Goal: Task Accomplishment & Management: Use online tool/utility

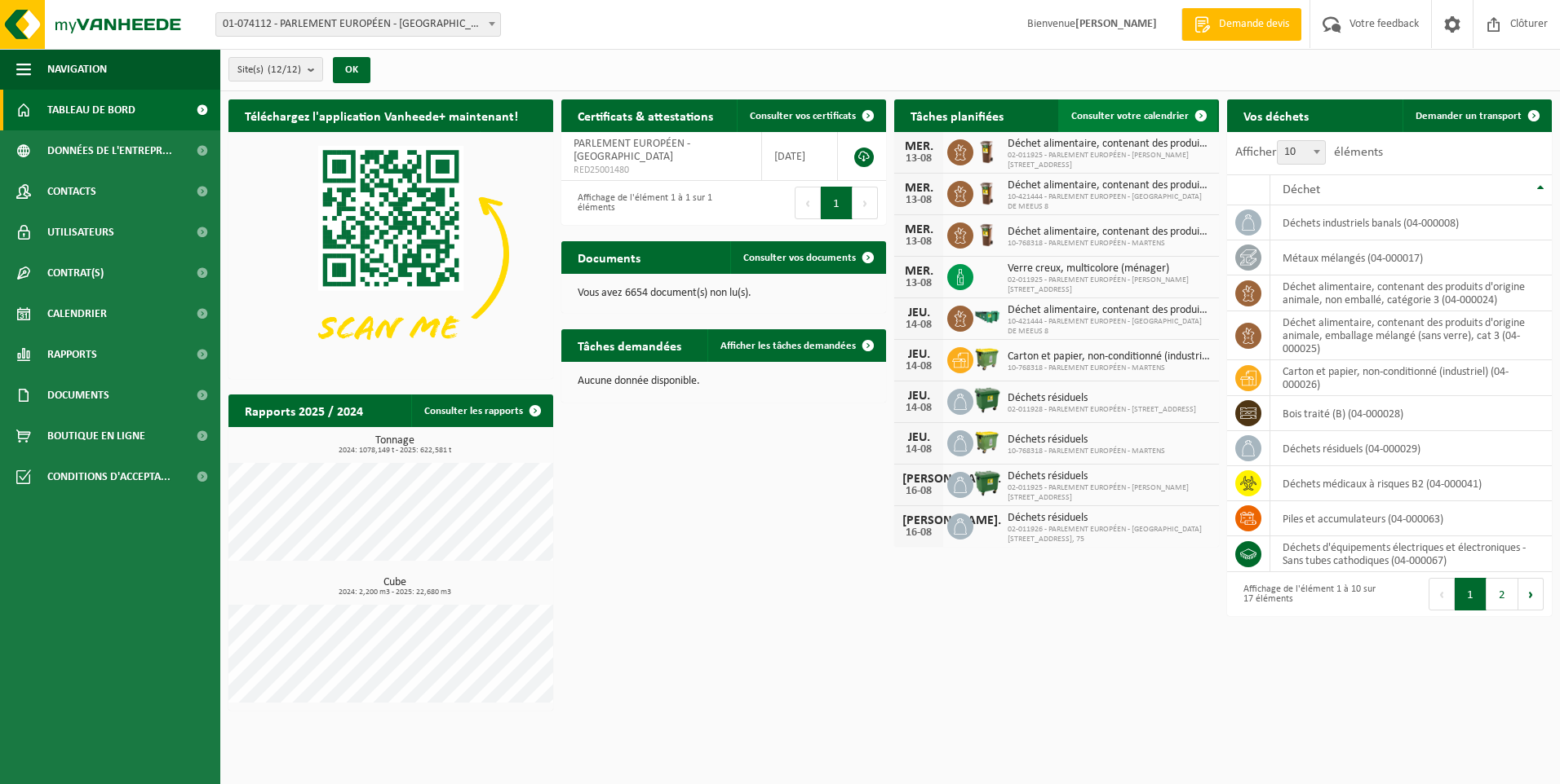
click at [1116, 118] on span "Consulter votre calendrier" at bounding box center [1130, 117] width 118 height 11
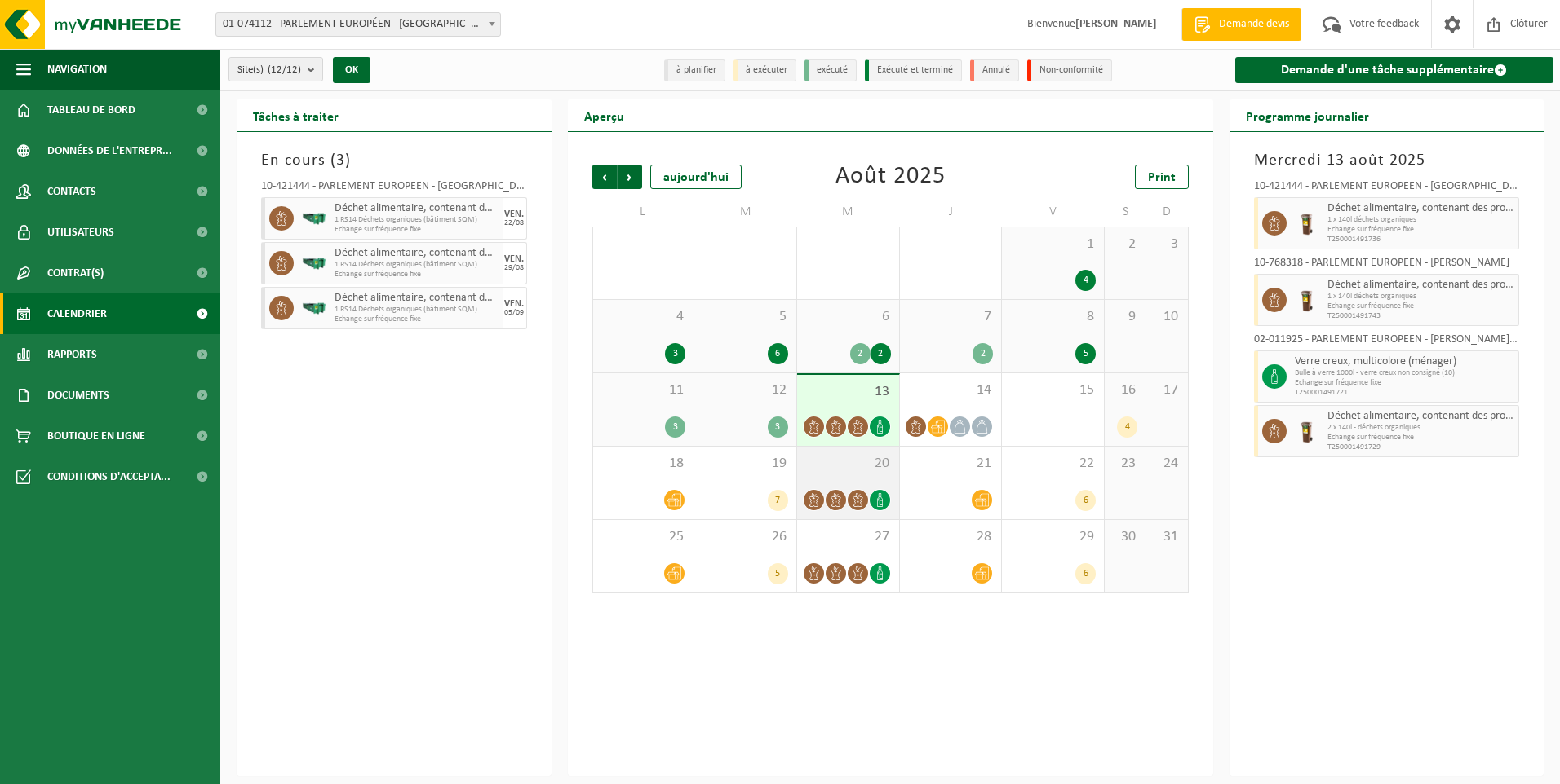
click at [837, 477] on div "20" at bounding box center [848, 483] width 102 height 73
click at [866, 549] on div "27" at bounding box center [848, 557] width 102 height 73
click at [871, 315] on span "6" at bounding box center [848, 317] width 85 height 18
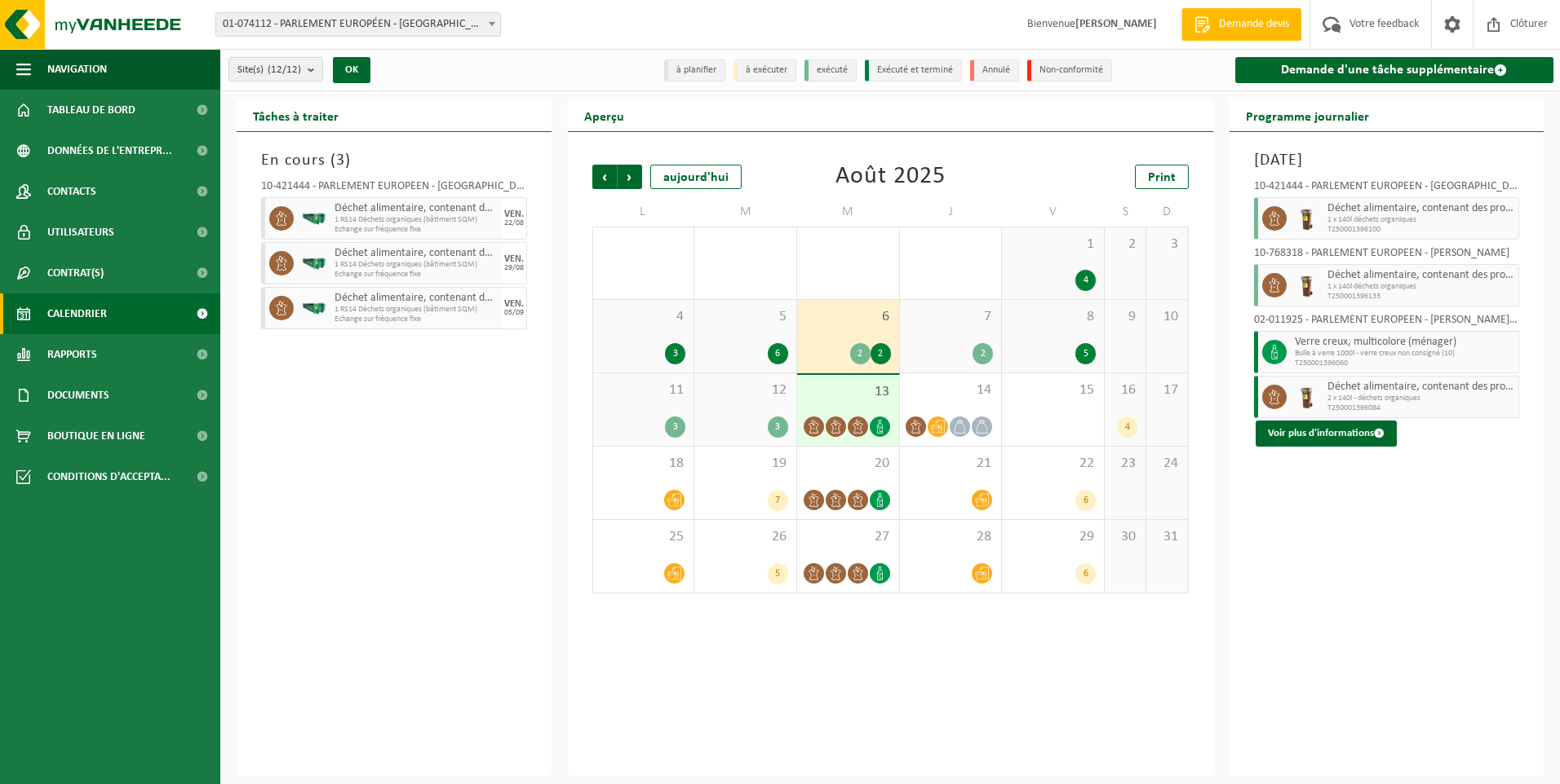
click at [754, 326] on div "5 6" at bounding box center [745, 336] width 102 height 73
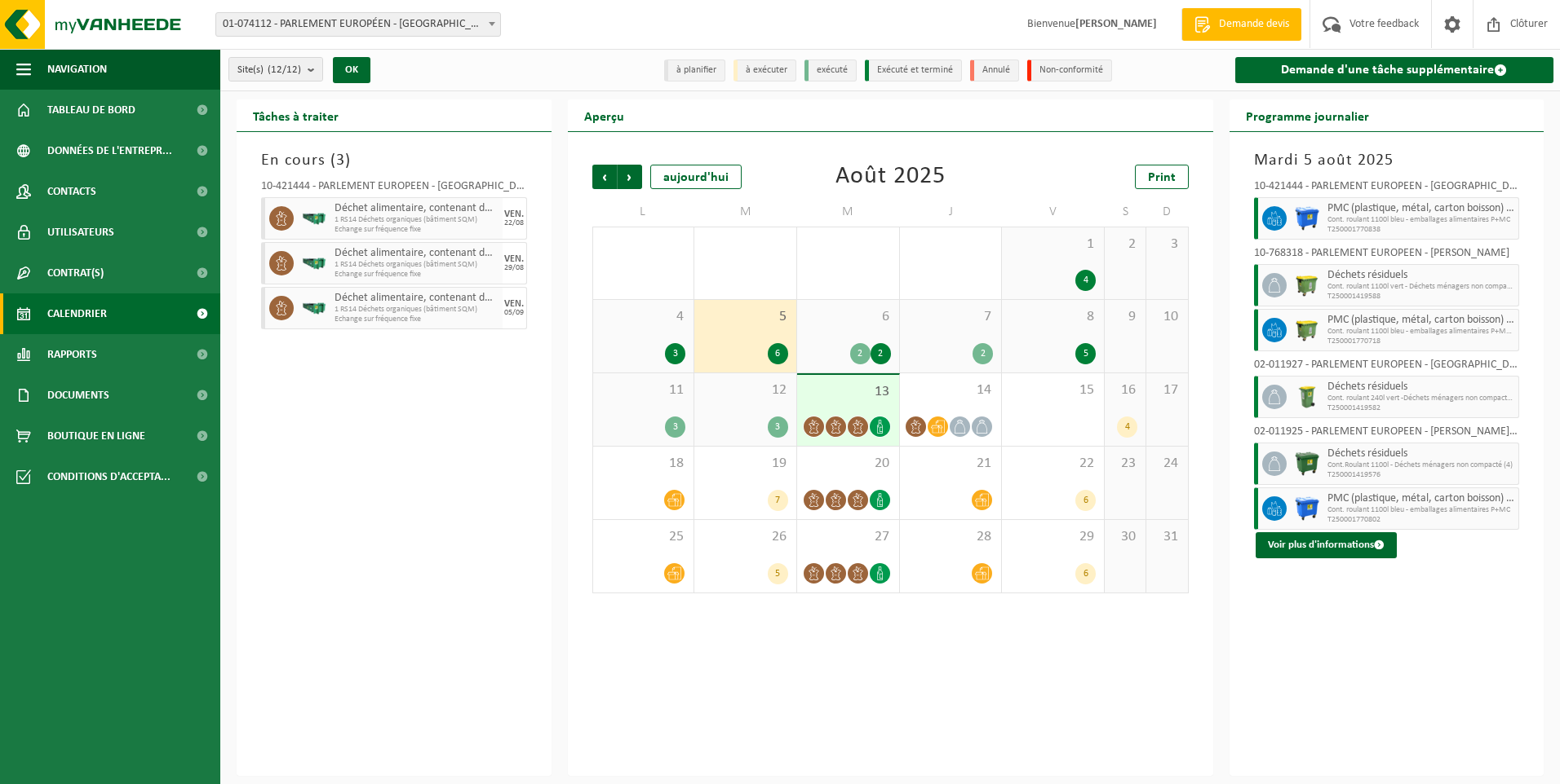
click at [678, 327] on div "4 3" at bounding box center [644, 336] width 102 height 73
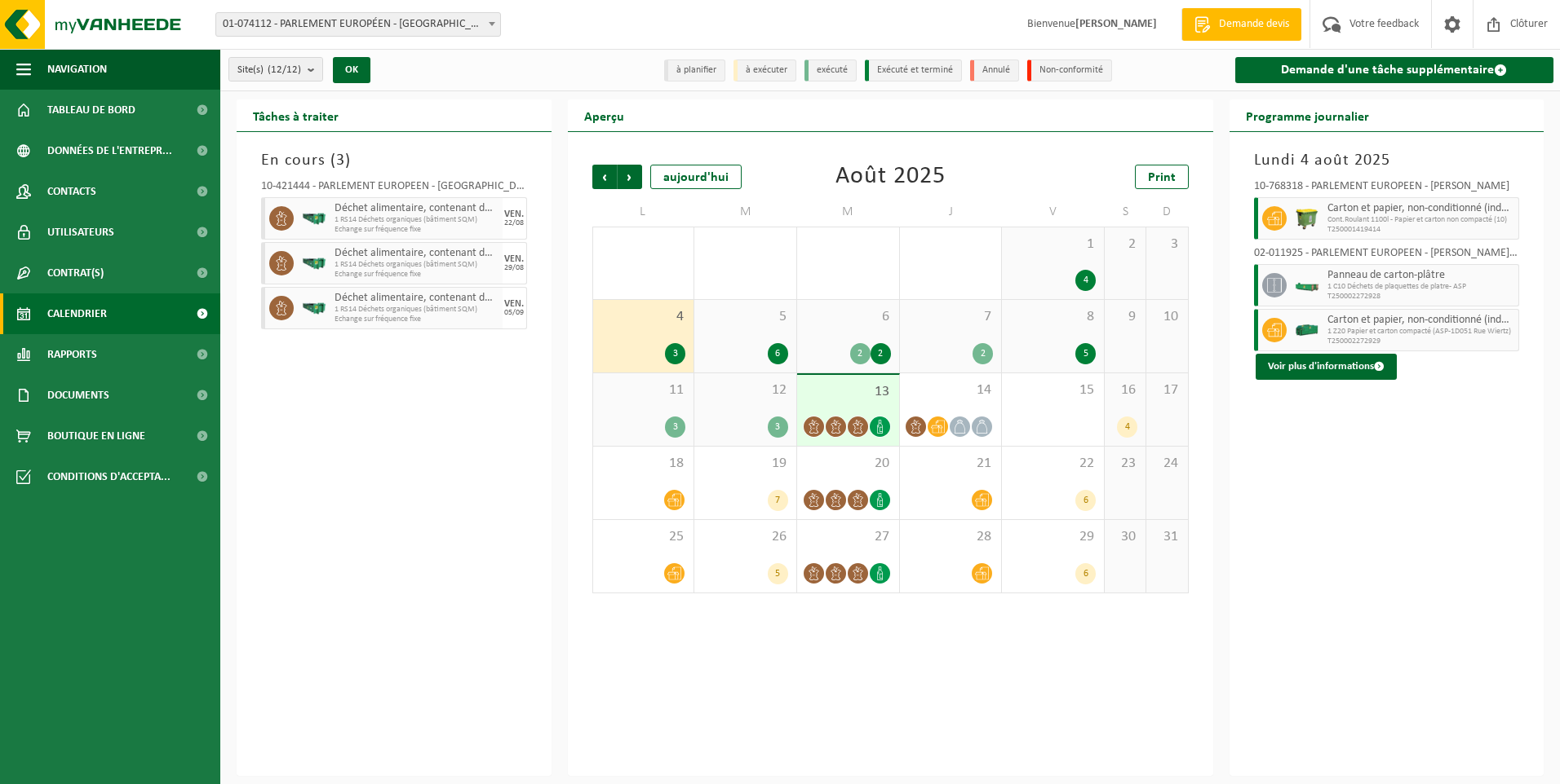
click at [1077, 272] on div "4" at bounding box center [1085, 280] width 20 height 21
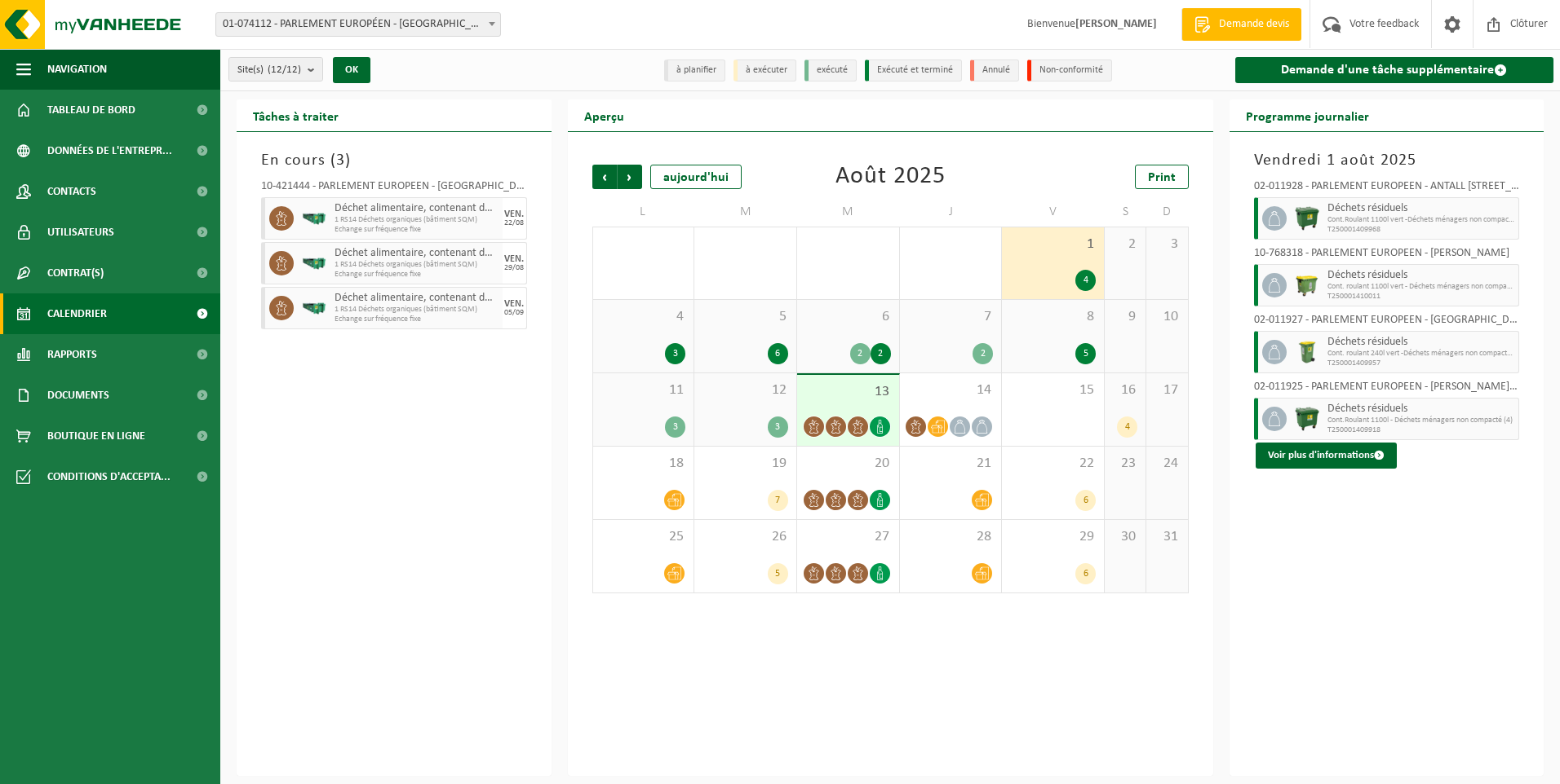
click at [1036, 351] on div "5" at bounding box center [1052, 354] width 85 height 21
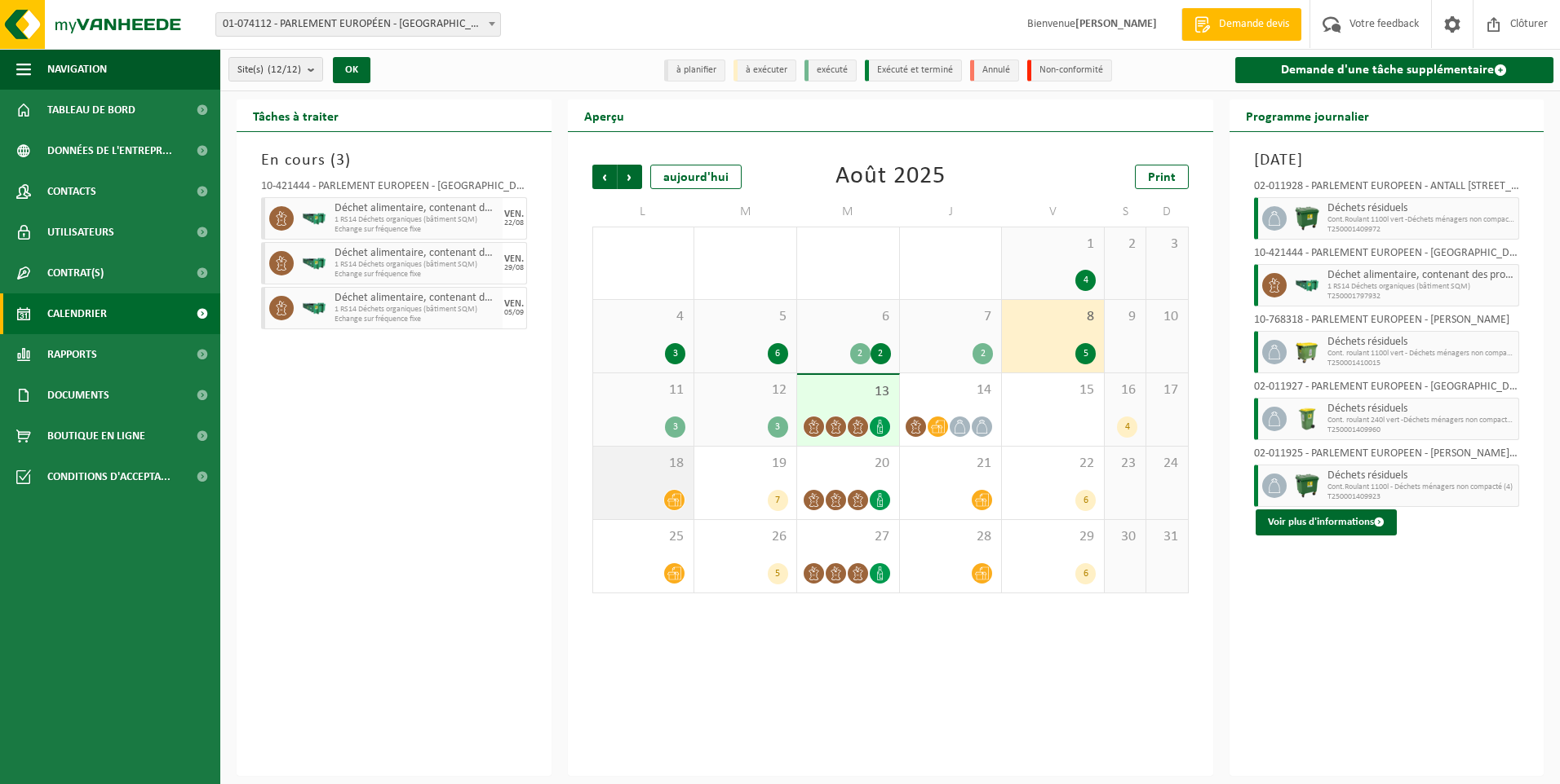
click at [631, 481] on div "18" at bounding box center [644, 483] width 102 height 73
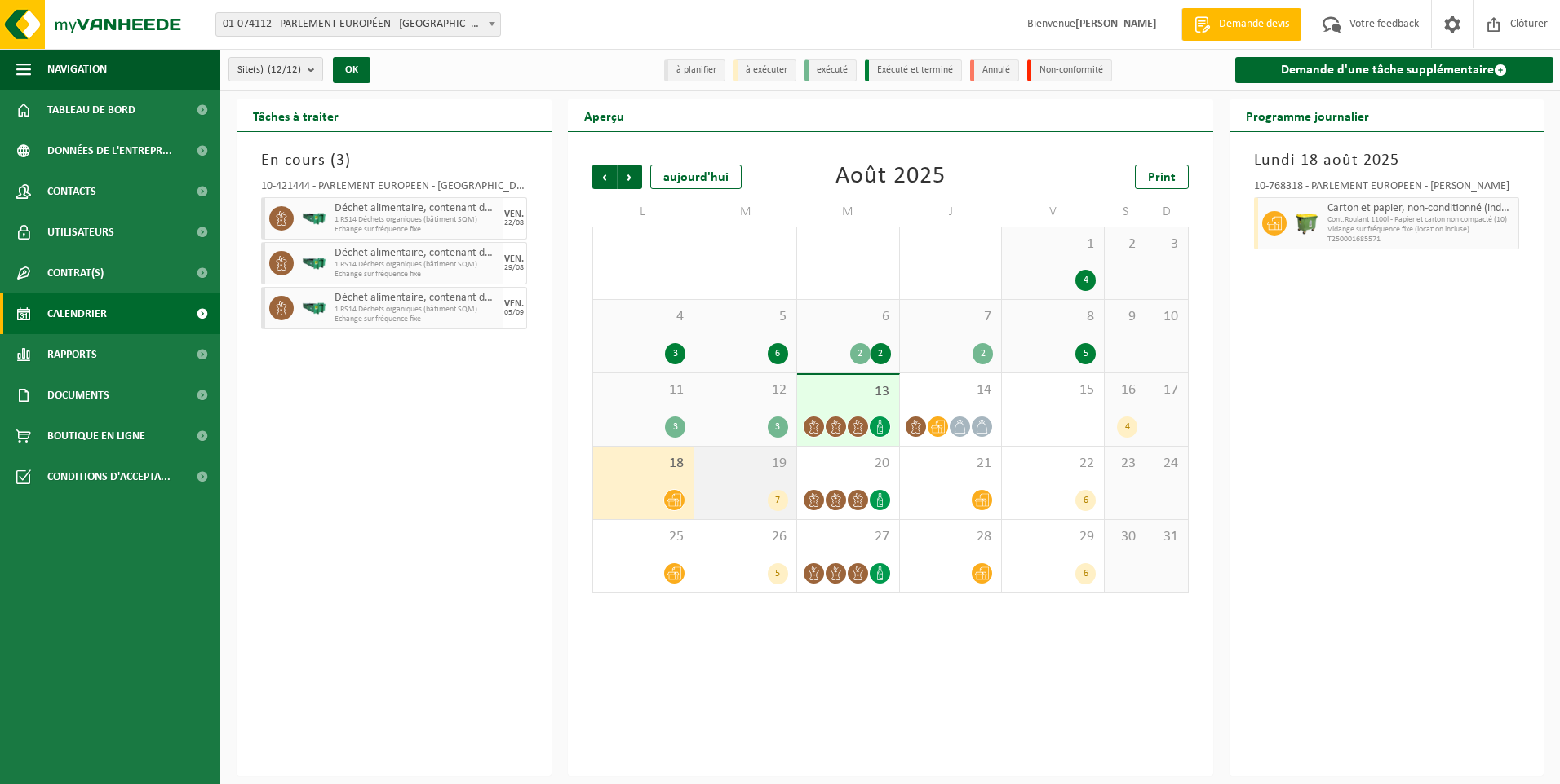
click at [750, 477] on div "19 7" at bounding box center [745, 483] width 102 height 73
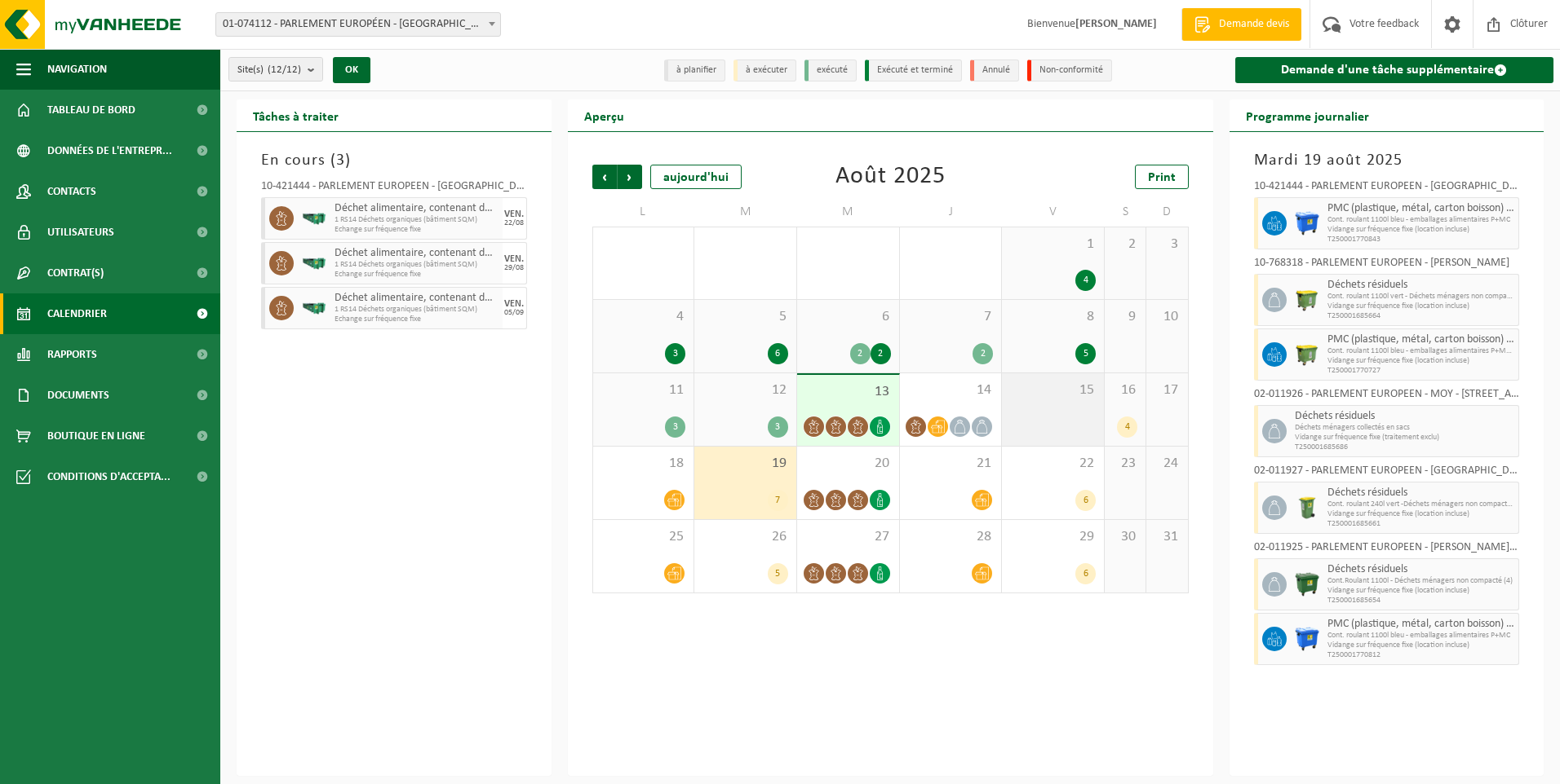
click at [1064, 402] on div "15" at bounding box center [1052, 410] width 102 height 73
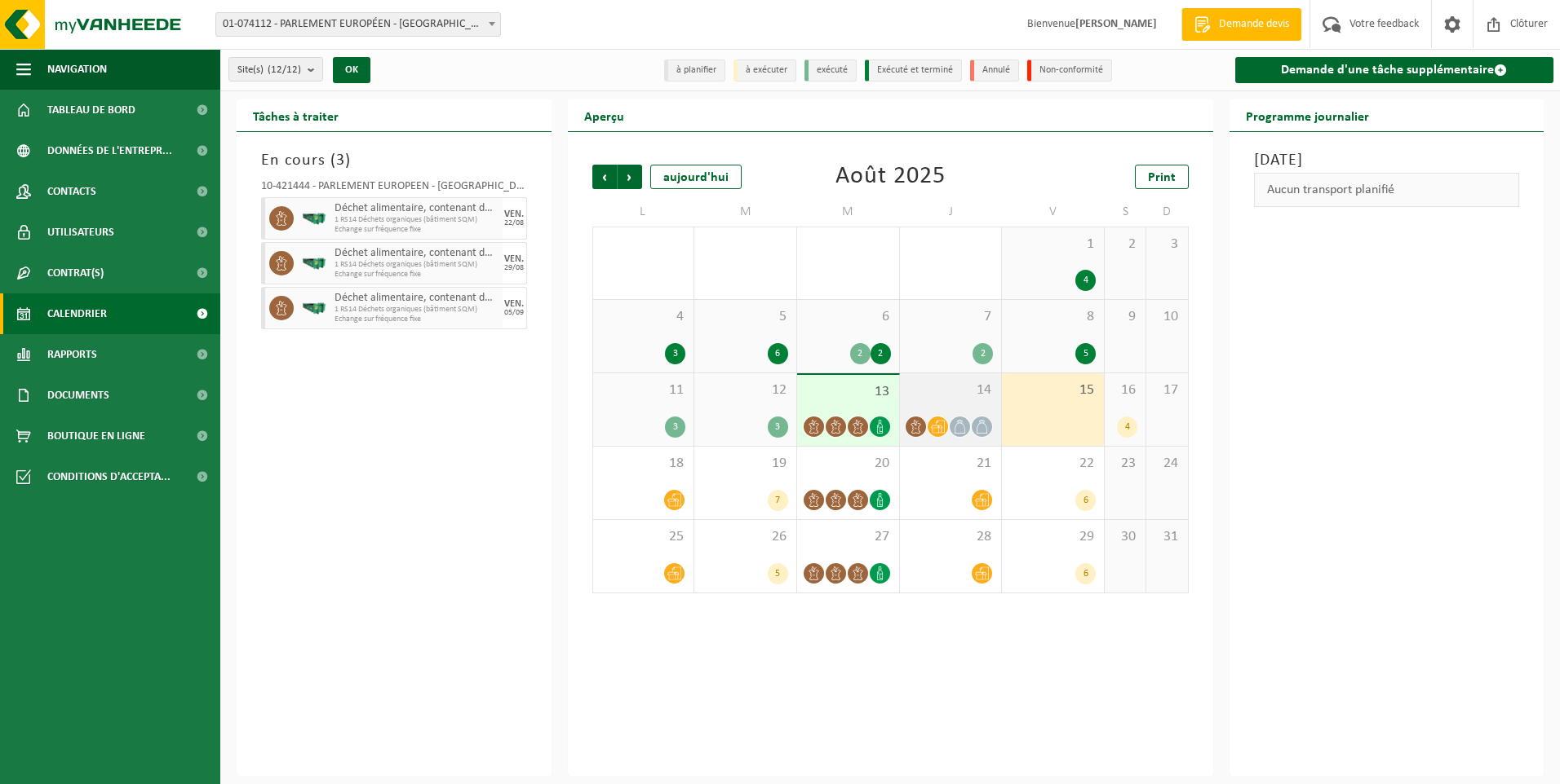
click at [949, 405] on div "14" at bounding box center [951, 410] width 102 height 73
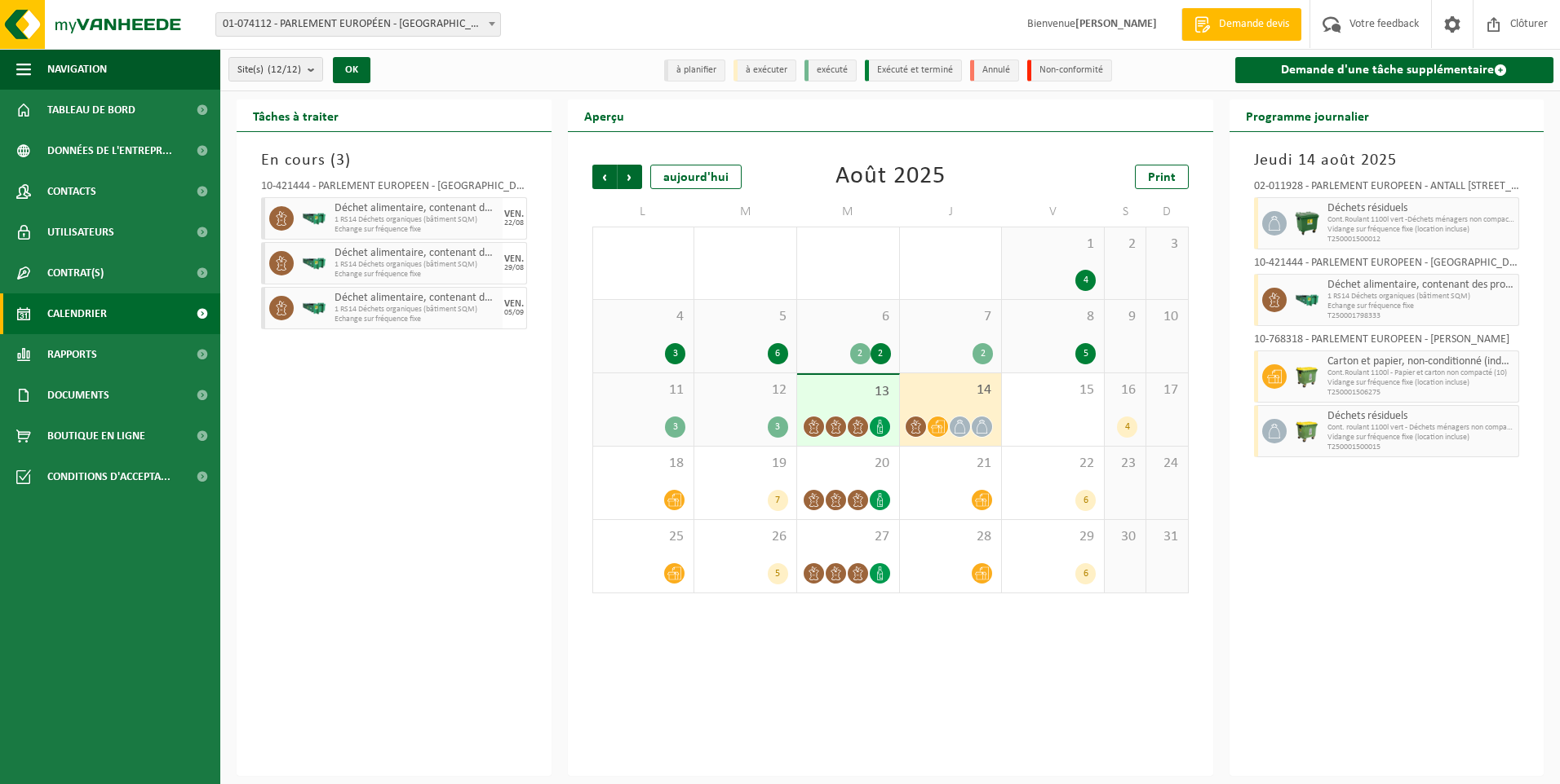
click at [835, 404] on div "13" at bounding box center [848, 410] width 102 height 71
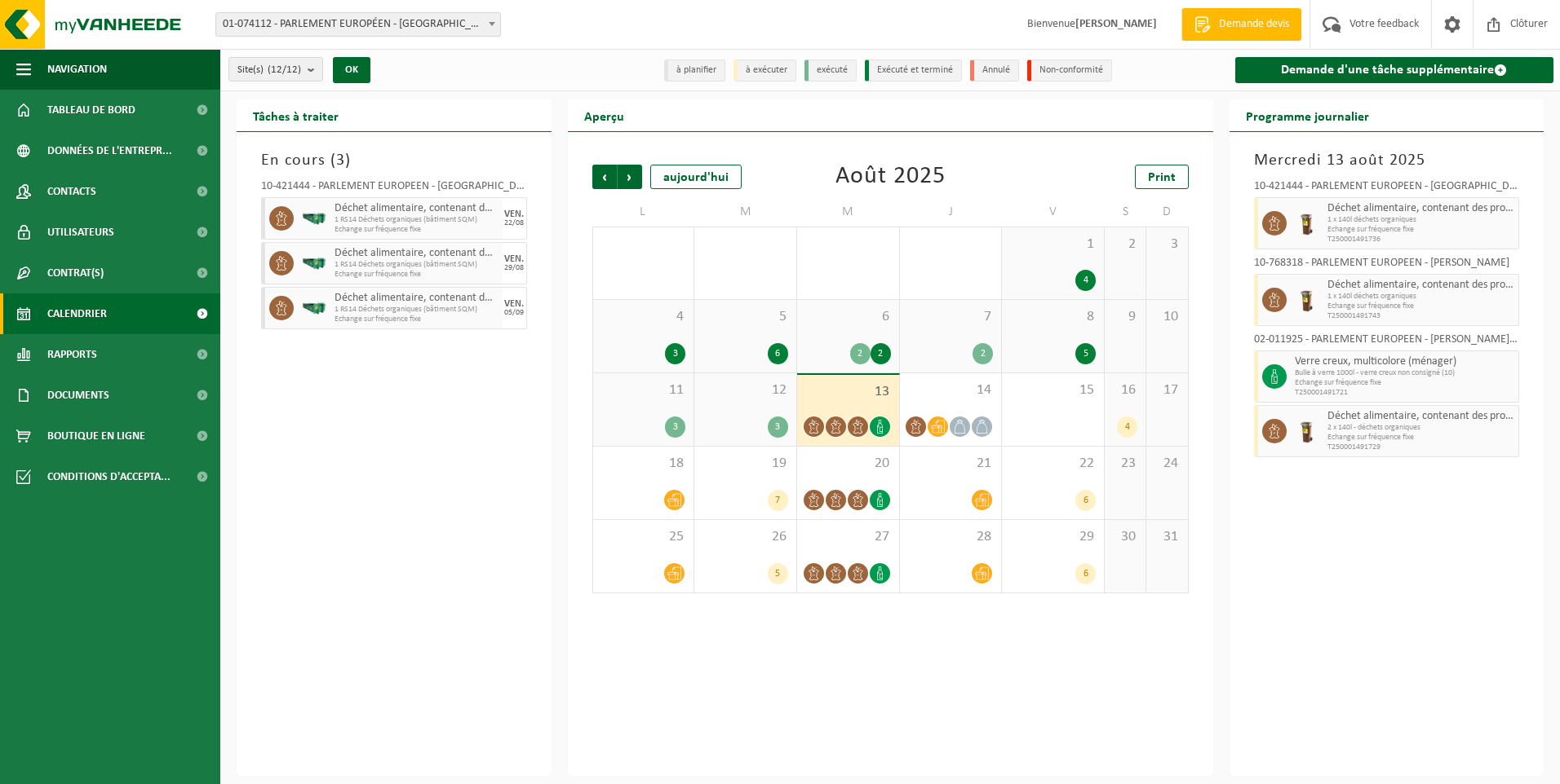
click at [751, 419] on div "3" at bounding box center [745, 427] width 85 height 21
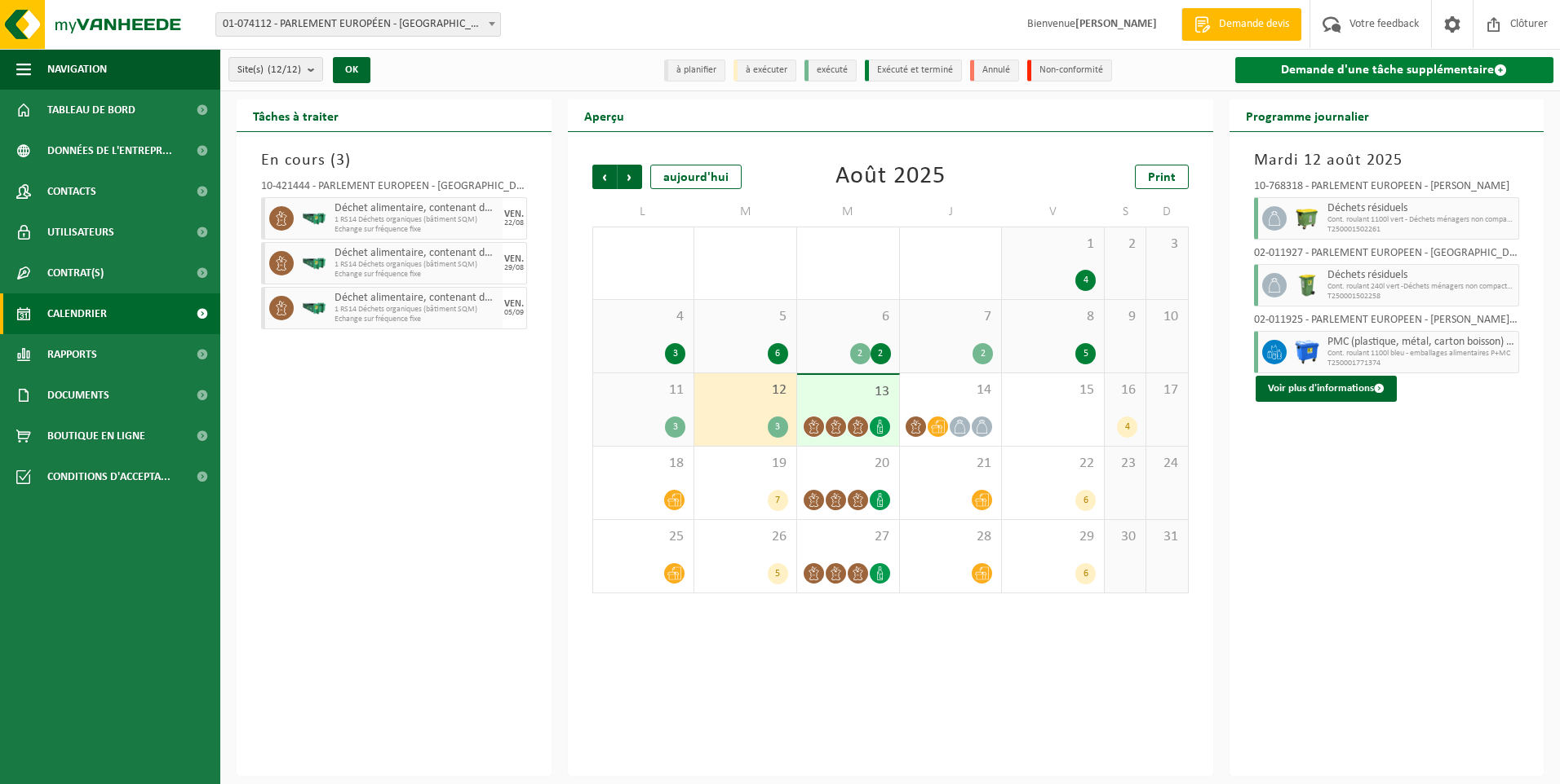
click at [1333, 73] on link "Demande d'une tâche supplémentaire" at bounding box center [1394, 69] width 319 height 26
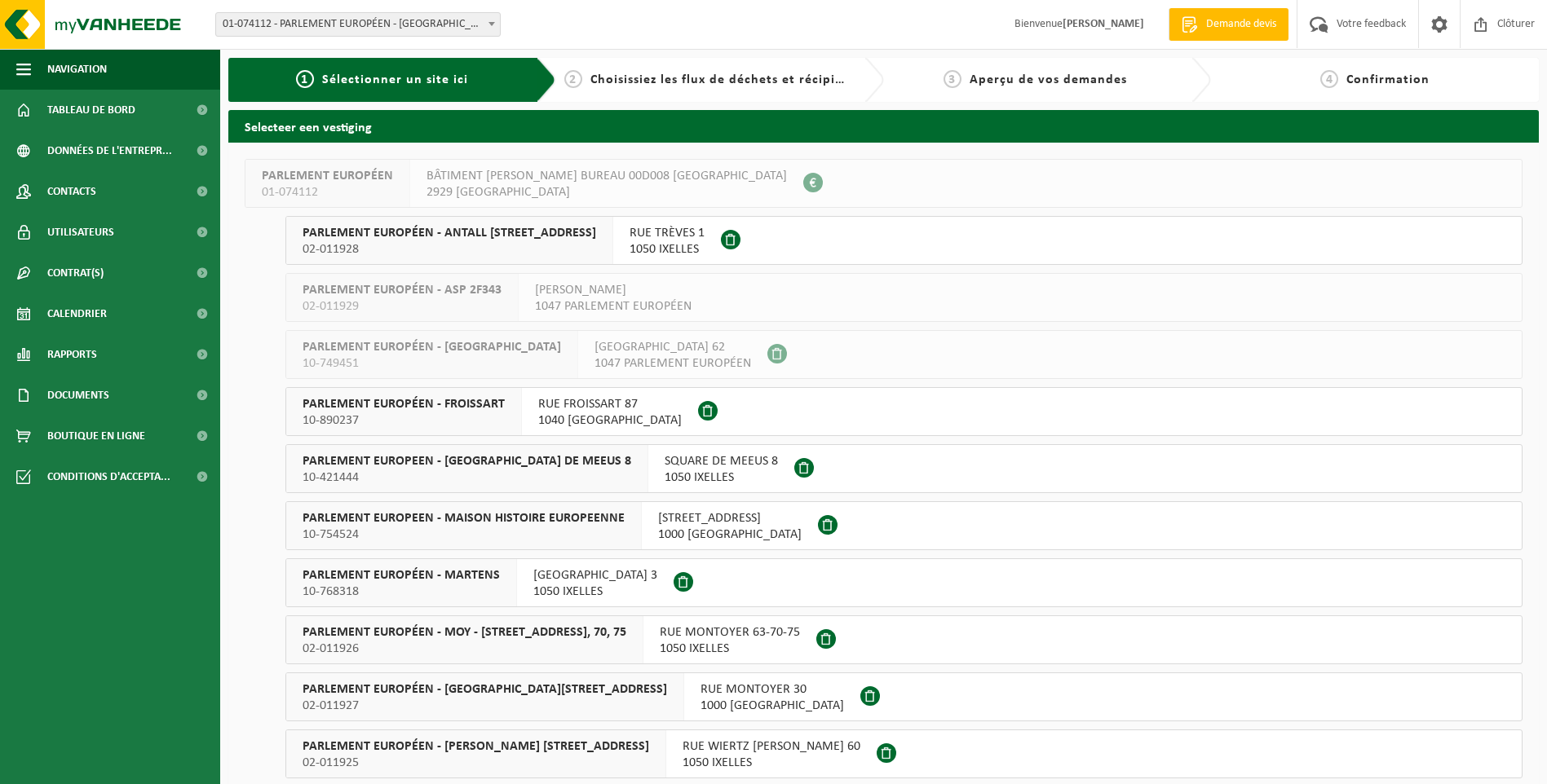
click at [537, 463] on span "PARLEMENT EUROPEEN - [GEOGRAPHIC_DATA] DE MEEUS 8" at bounding box center [466, 461] width 328 height 16
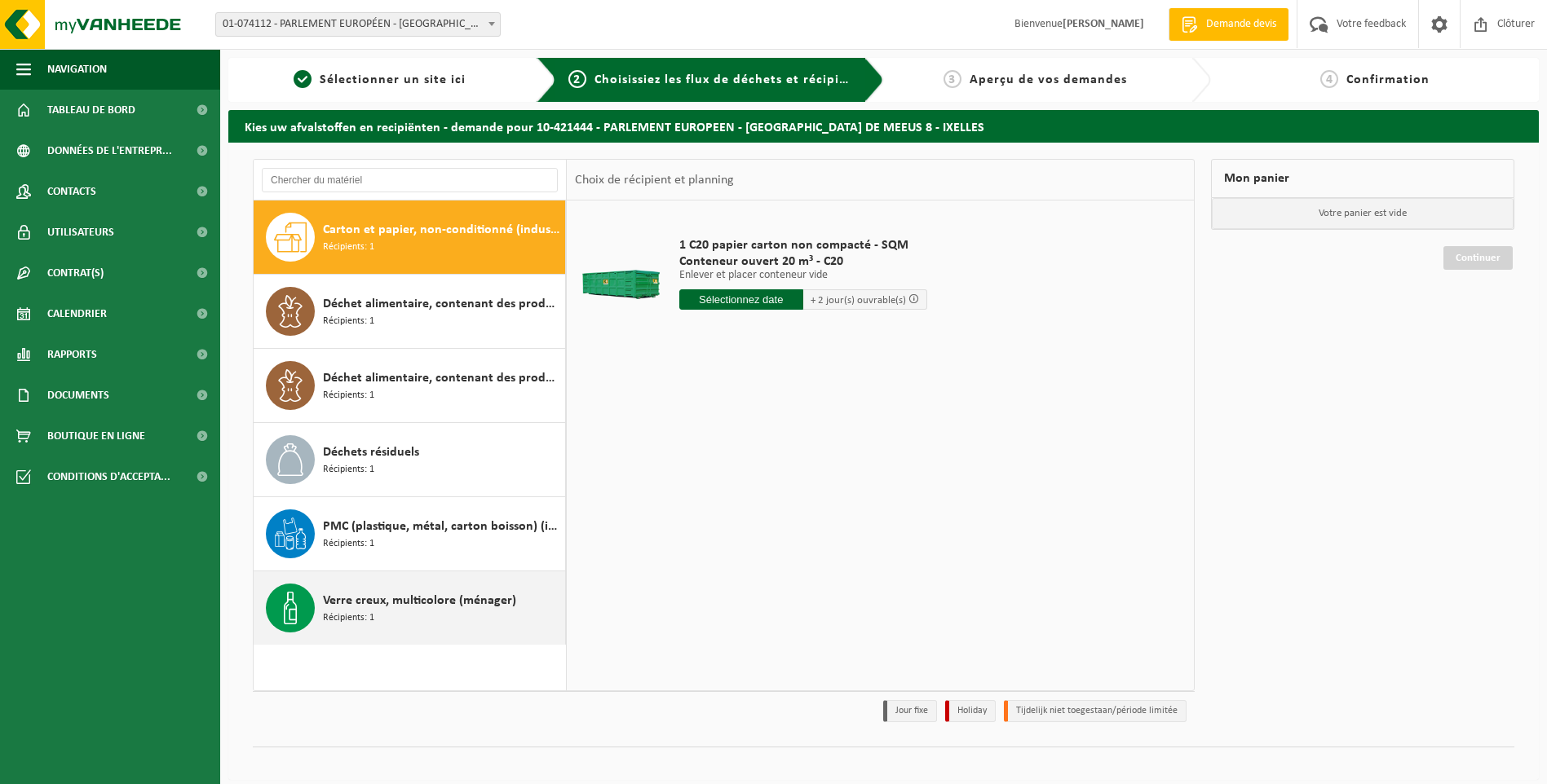
click at [315, 613] on div "Verre creux, multicolore (ménager) Récipients: 1" at bounding box center [409, 608] width 312 height 73
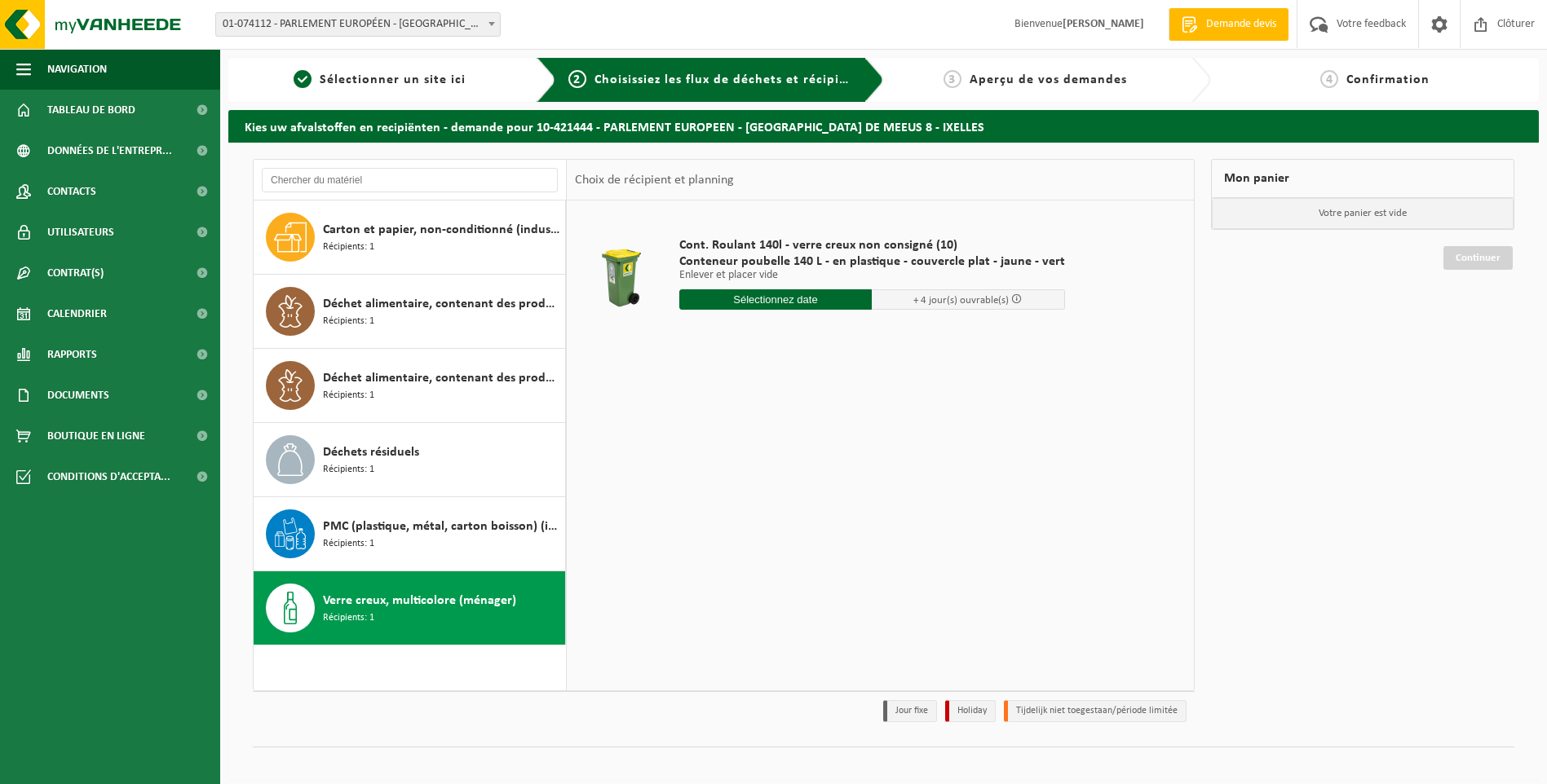
click at [738, 294] on input "text" at bounding box center [775, 299] width 193 height 20
click at [697, 462] on div "18" at bounding box center [694, 470] width 28 height 26
type input "à partir de 2025-08-18"
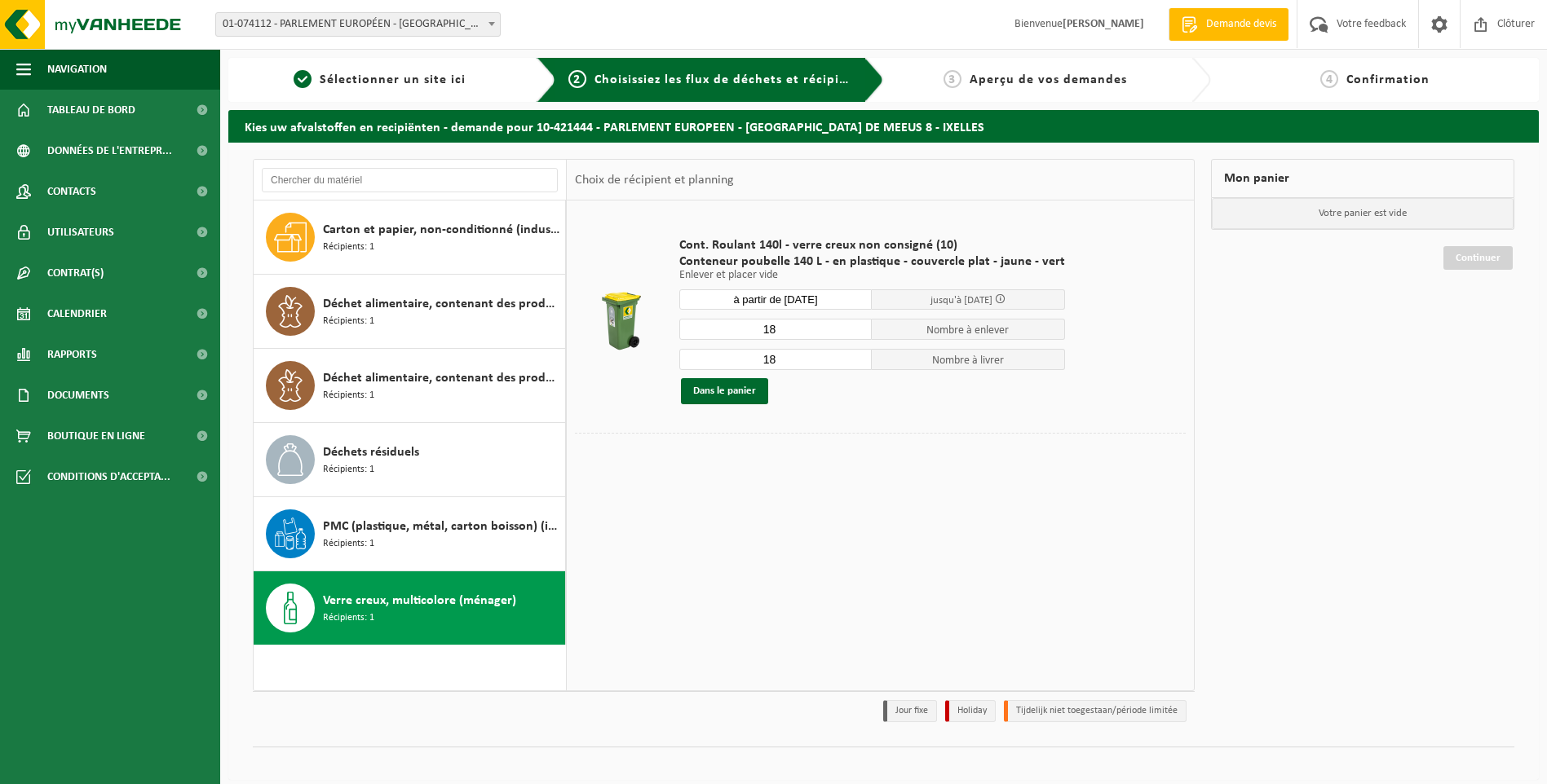
click at [779, 328] on input "18" at bounding box center [775, 329] width 193 height 21
type input "1"
type input "12"
click at [767, 358] on input "18" at bounding box center [775, 360] width 193 height 21
click at [773, 360] on input "18" at bounding box center [775, 360] width 193 height 21
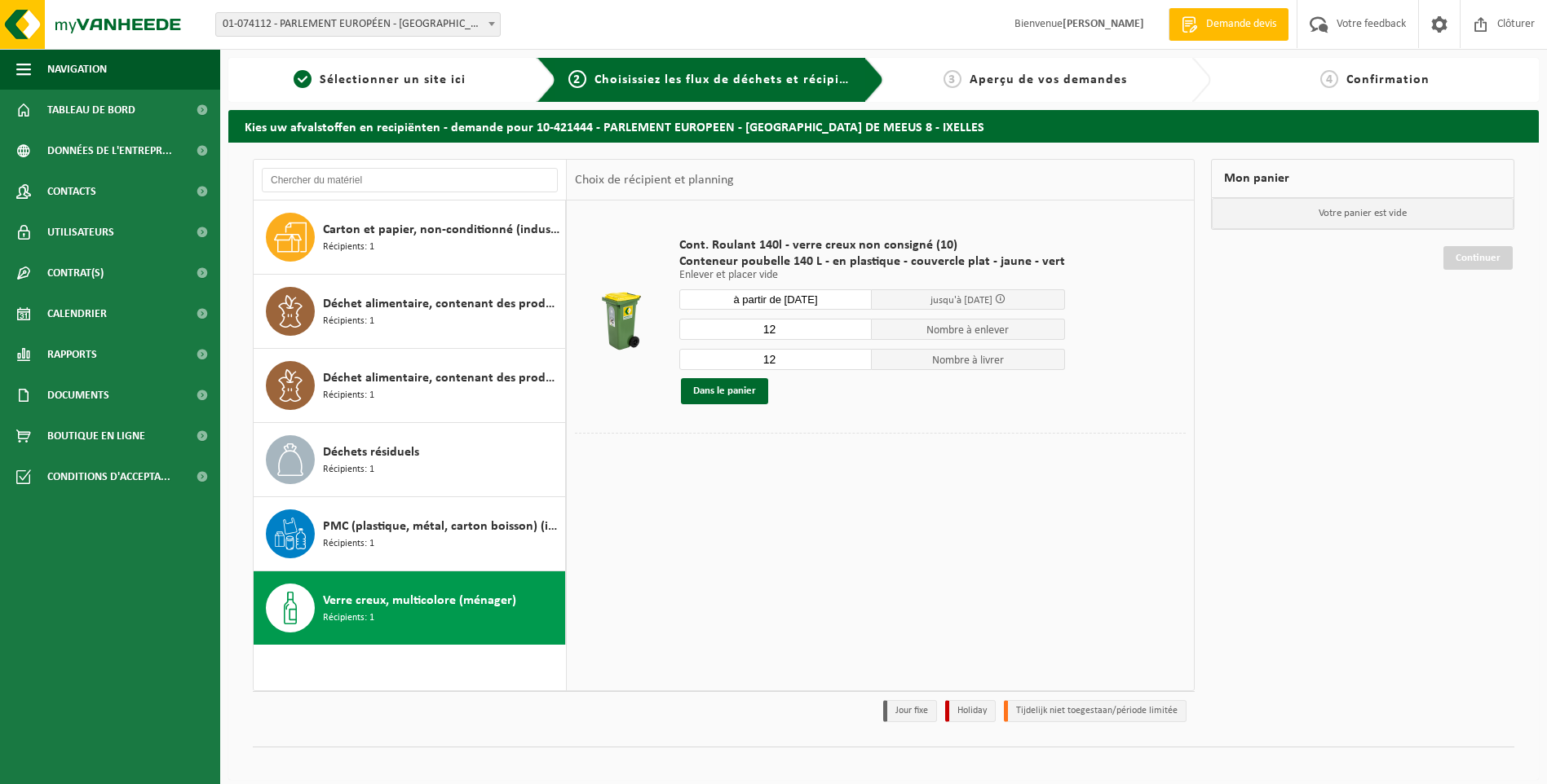
type input "12"
click at [88, 398] on span "Documents" at bounding box center [78, 395] width 62 height 41
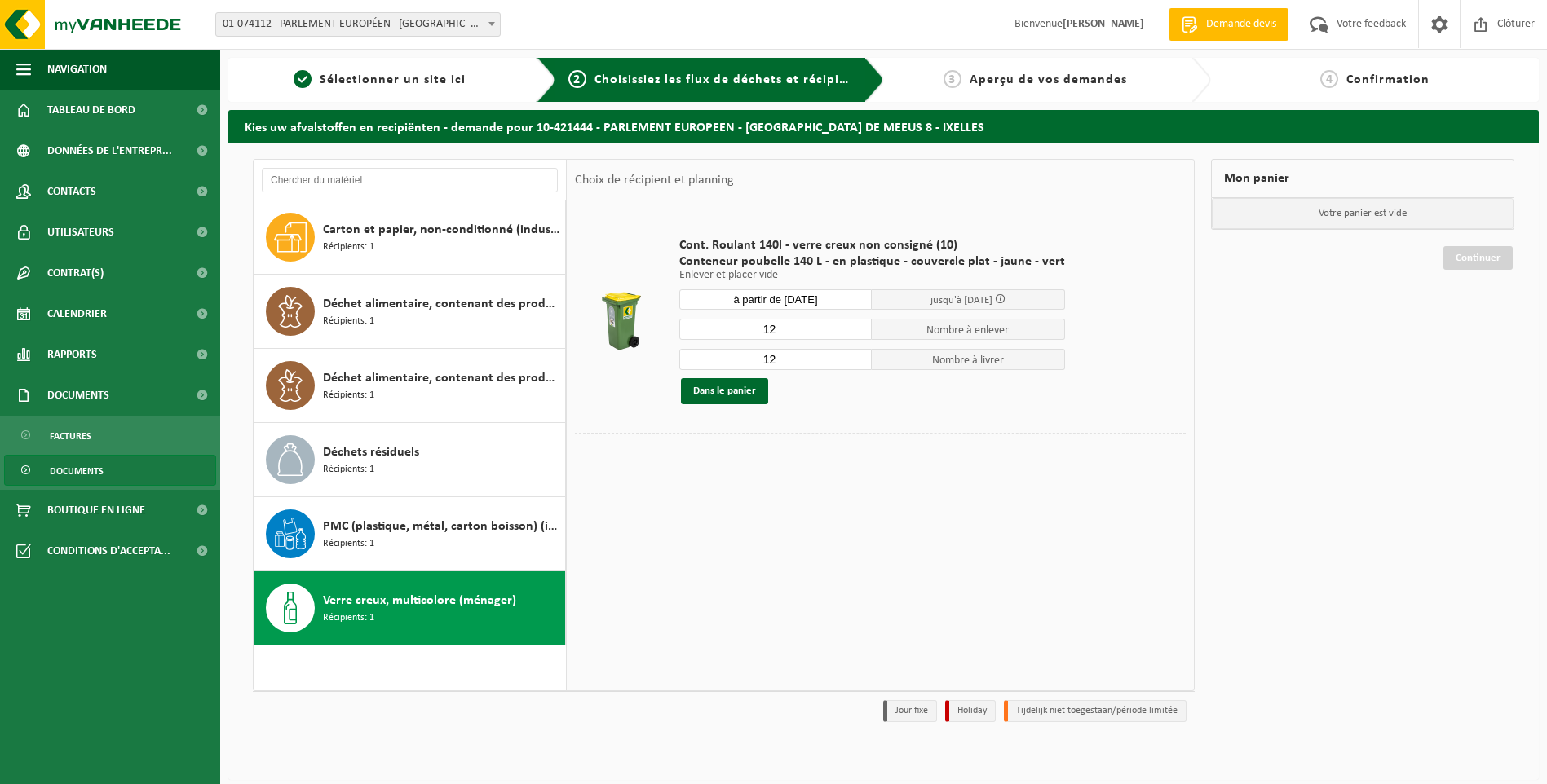
click at [77, 465] on span "Documents" at bounding box center [77, 471] width 53 height 31
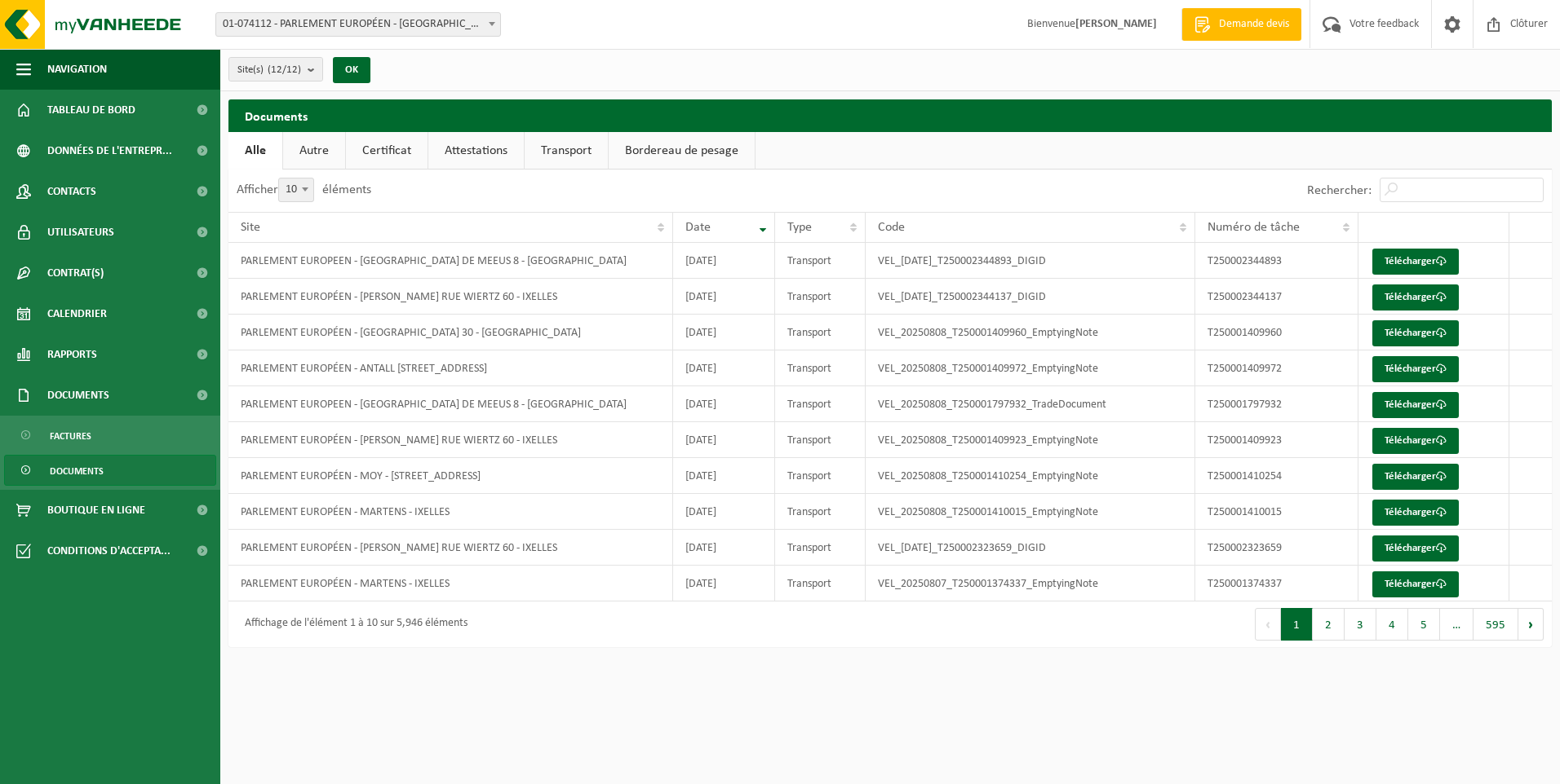
click at [384, 148] on link "Certificat" at bounding box center [386, 150] width 82 height 37
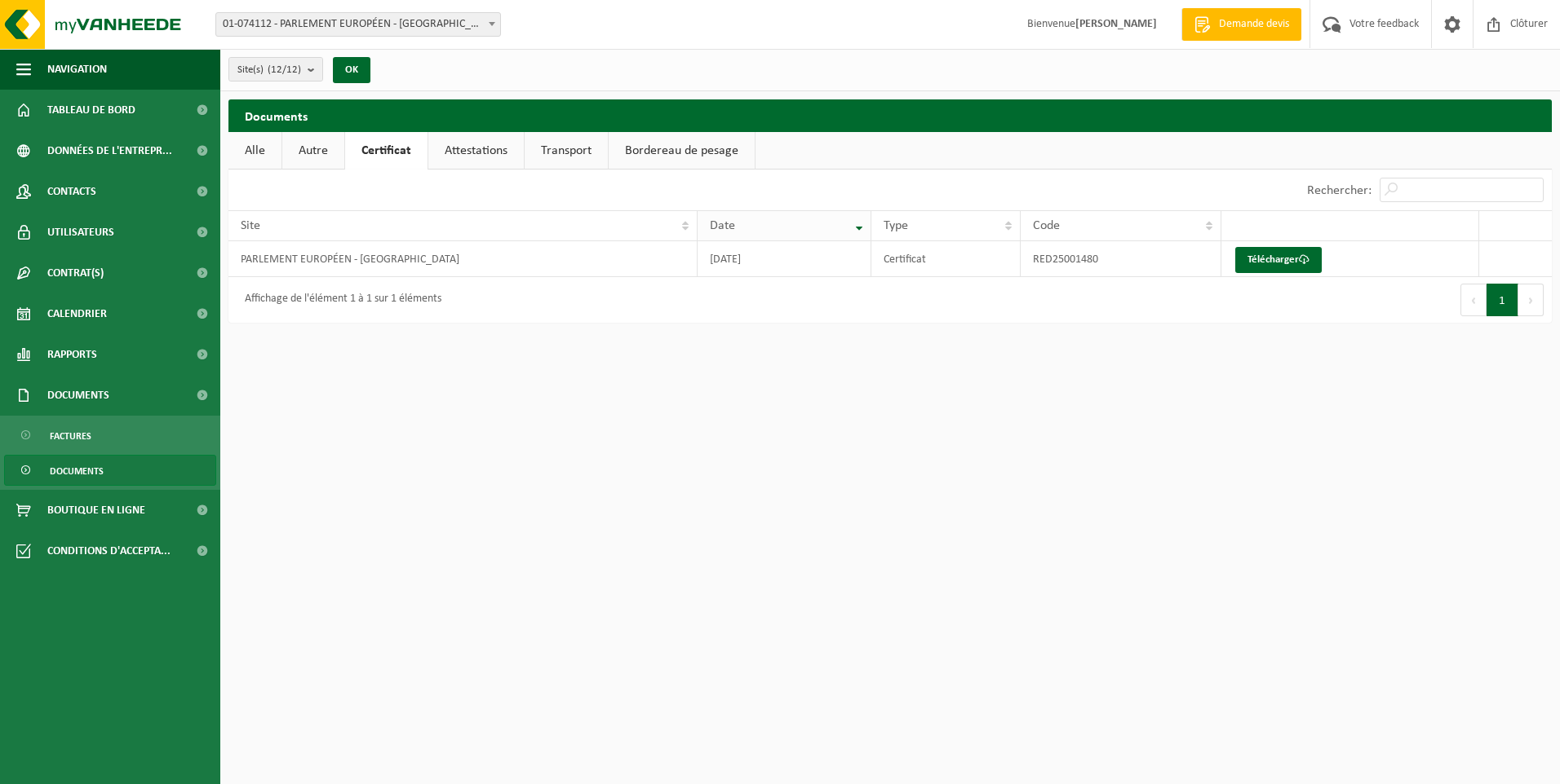
click at [864, 230] on th "Date" at bounding box center [784, 225] width 174 height 31
click at [478, 155] on link "Attestations" at bounding box center [475, 150] width 95 height 37
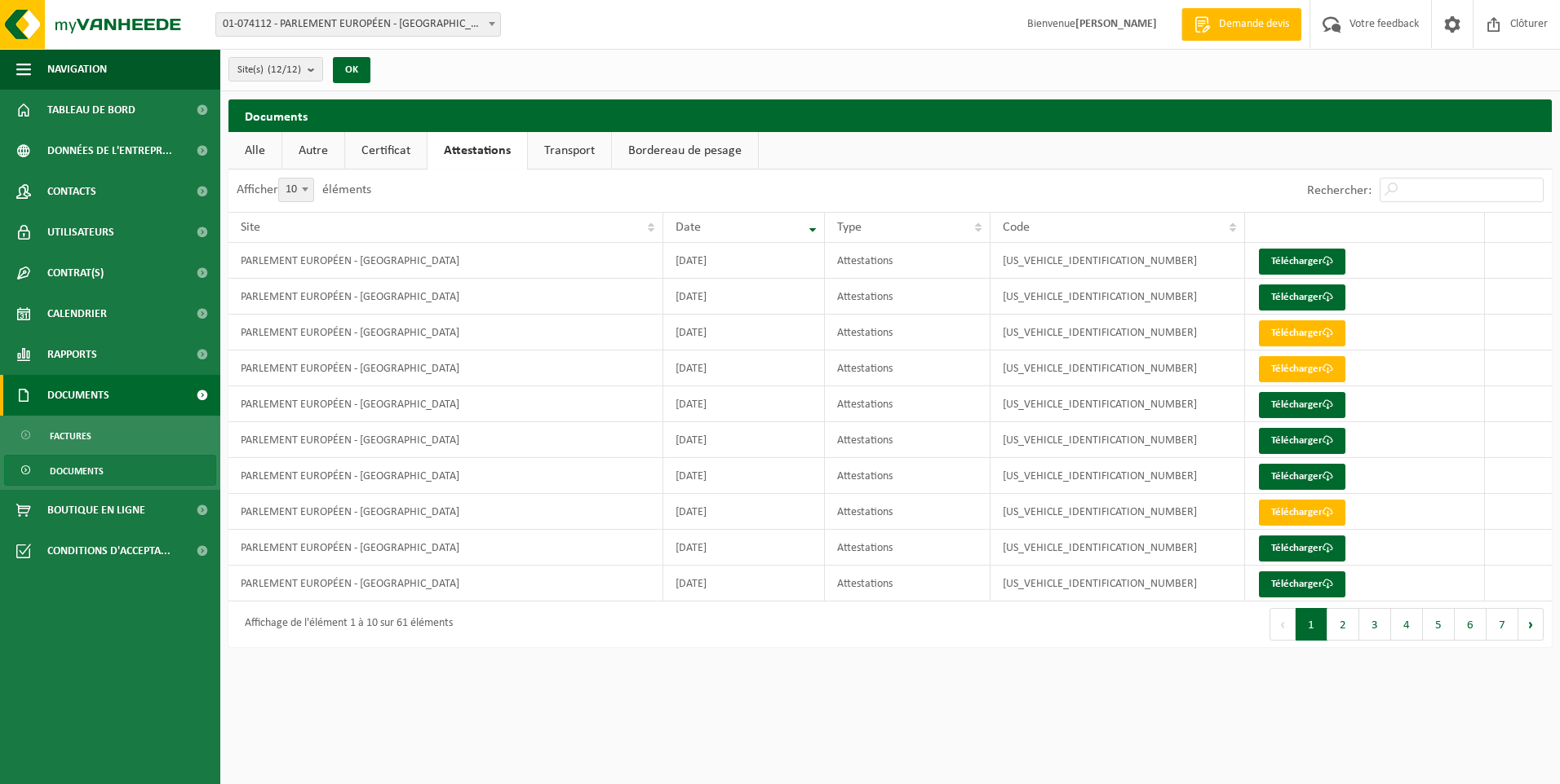
click at [103, 397] on span "Documents" at bounding box center [78, 395] width 62 height 41
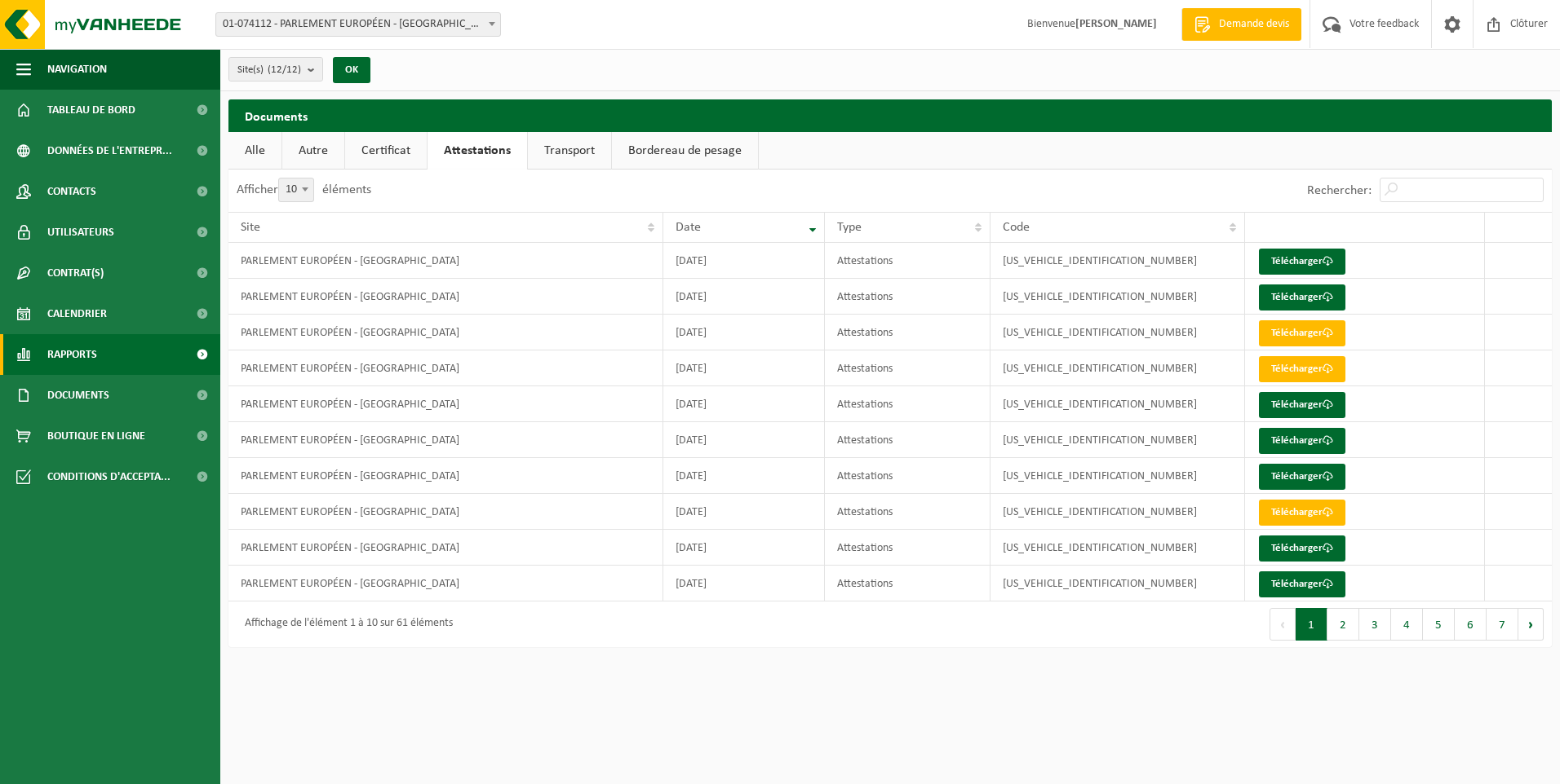
click at [110, 354] on link "Rapports" at bounding box center [110, 355] width 220 height 41
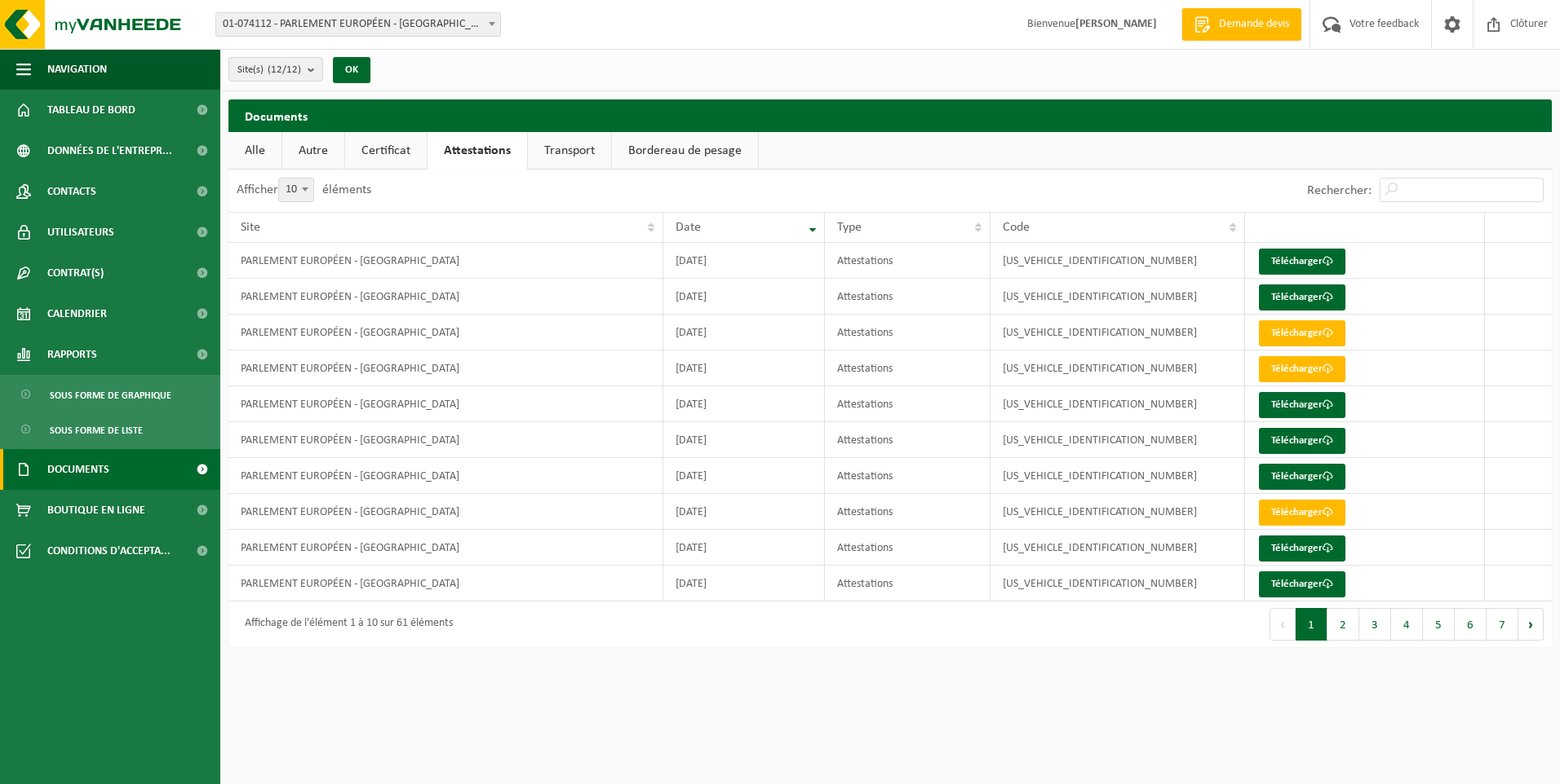
click at [118, 471] on link "Documents" at bounding box center [110, 470] width 220 height 41
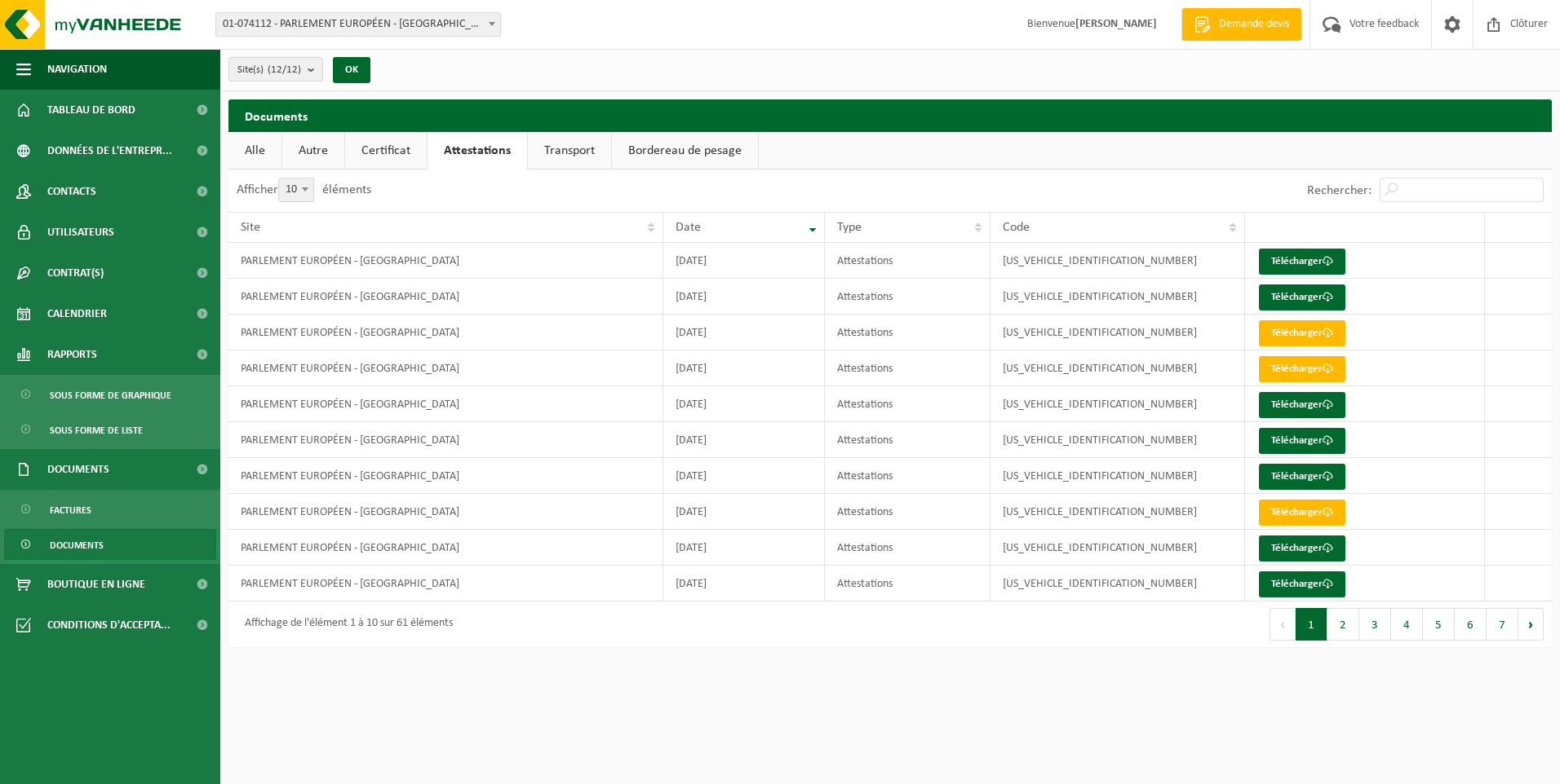
click at [67, 547] on span "Documents" at bounding box center [77, 546] width 53 height 31
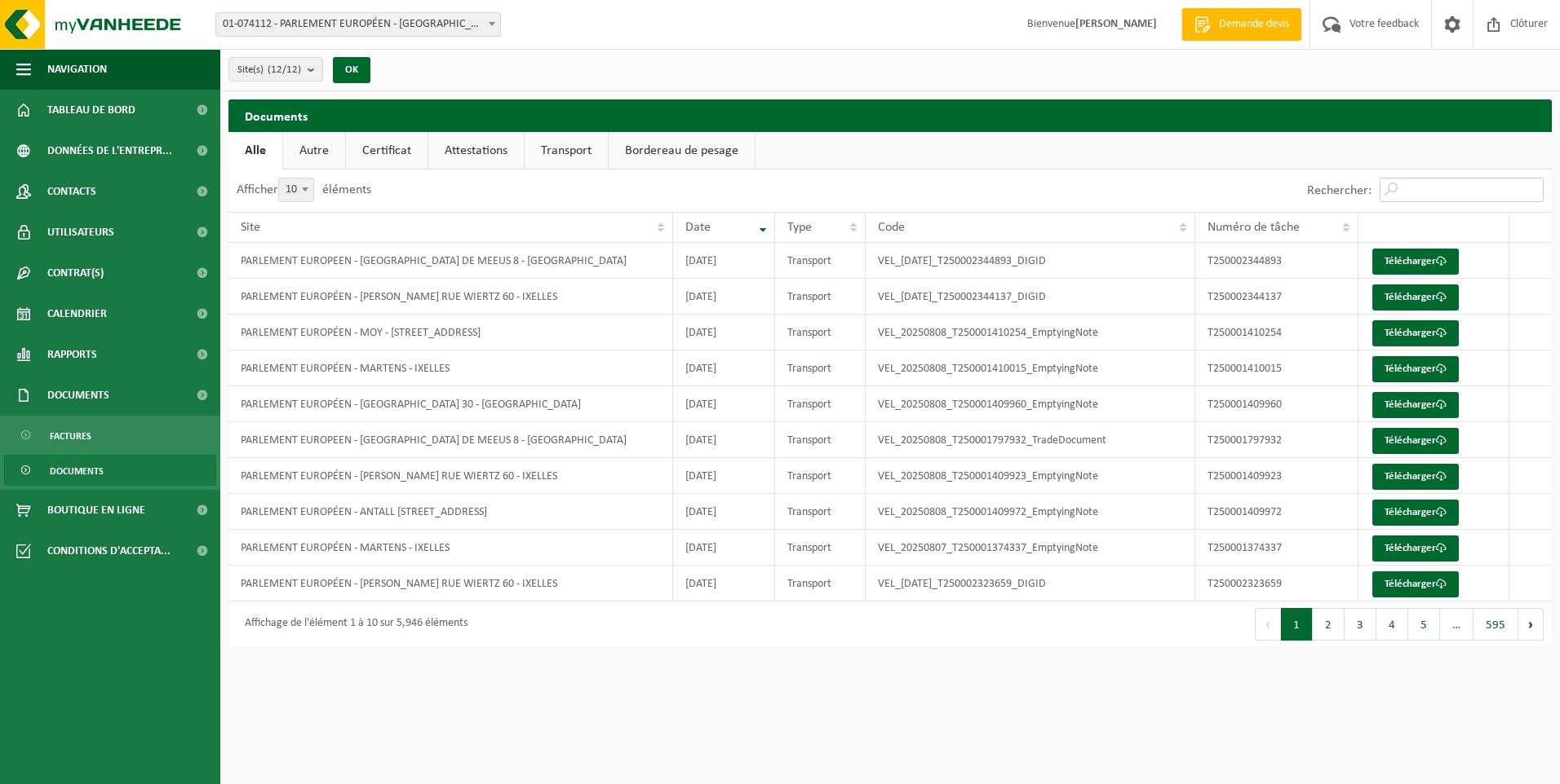
click at [1409, 193] on input "Rechercher:" at bounding box center [1461, 190] width 164 height 24
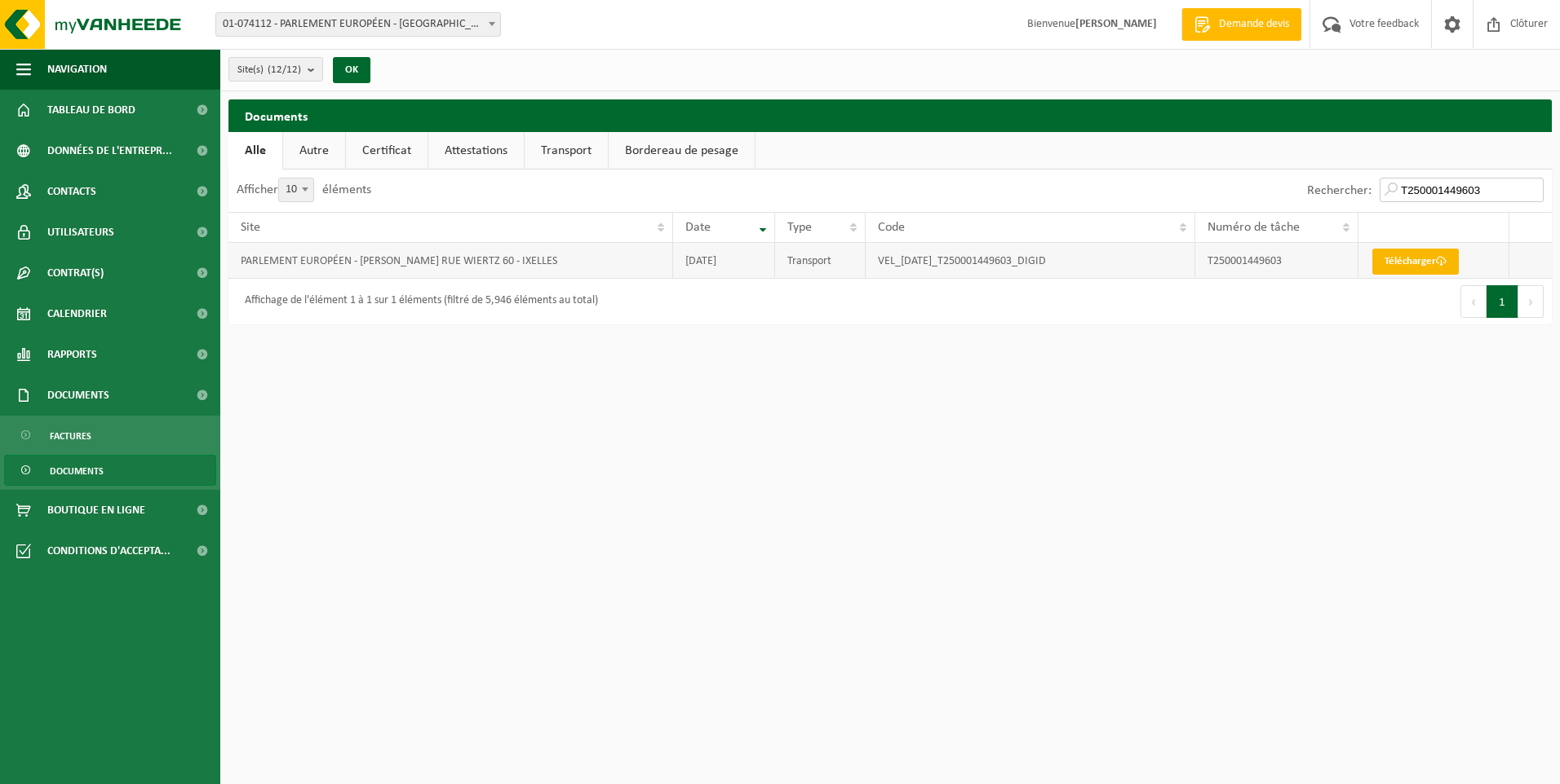
type input "T250001449603"
click at [1394, 261] on link "Télécharger" at bounding box center [1415, 261] width 86 height 26
click at [99, 99] on span "Tableau de bord" at bounding box center [91, 110] width 88 height 41
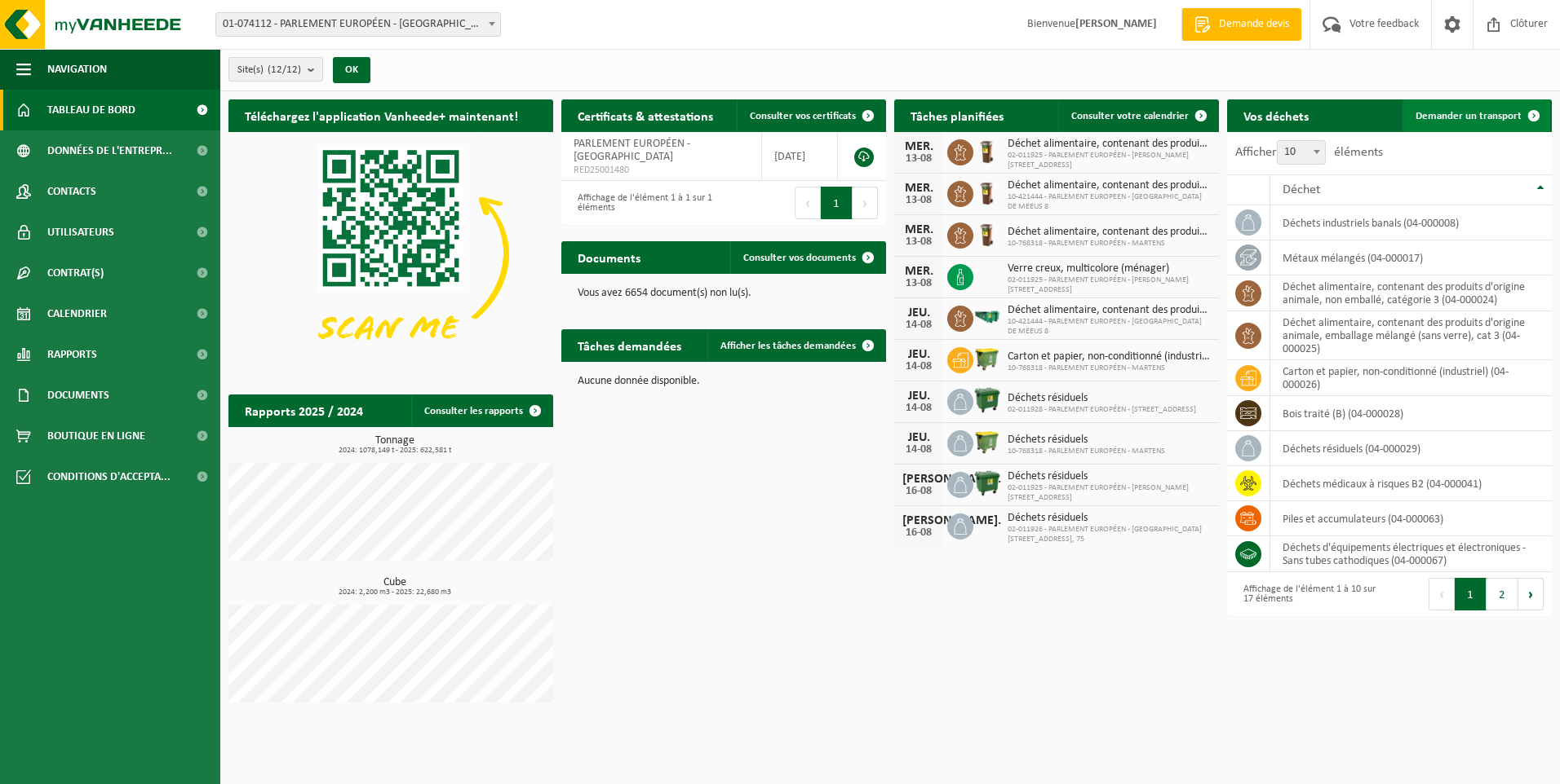
click at [1441, 114] on span "Demander un transport" at bounding box center [1468, 117] width 106 height 11
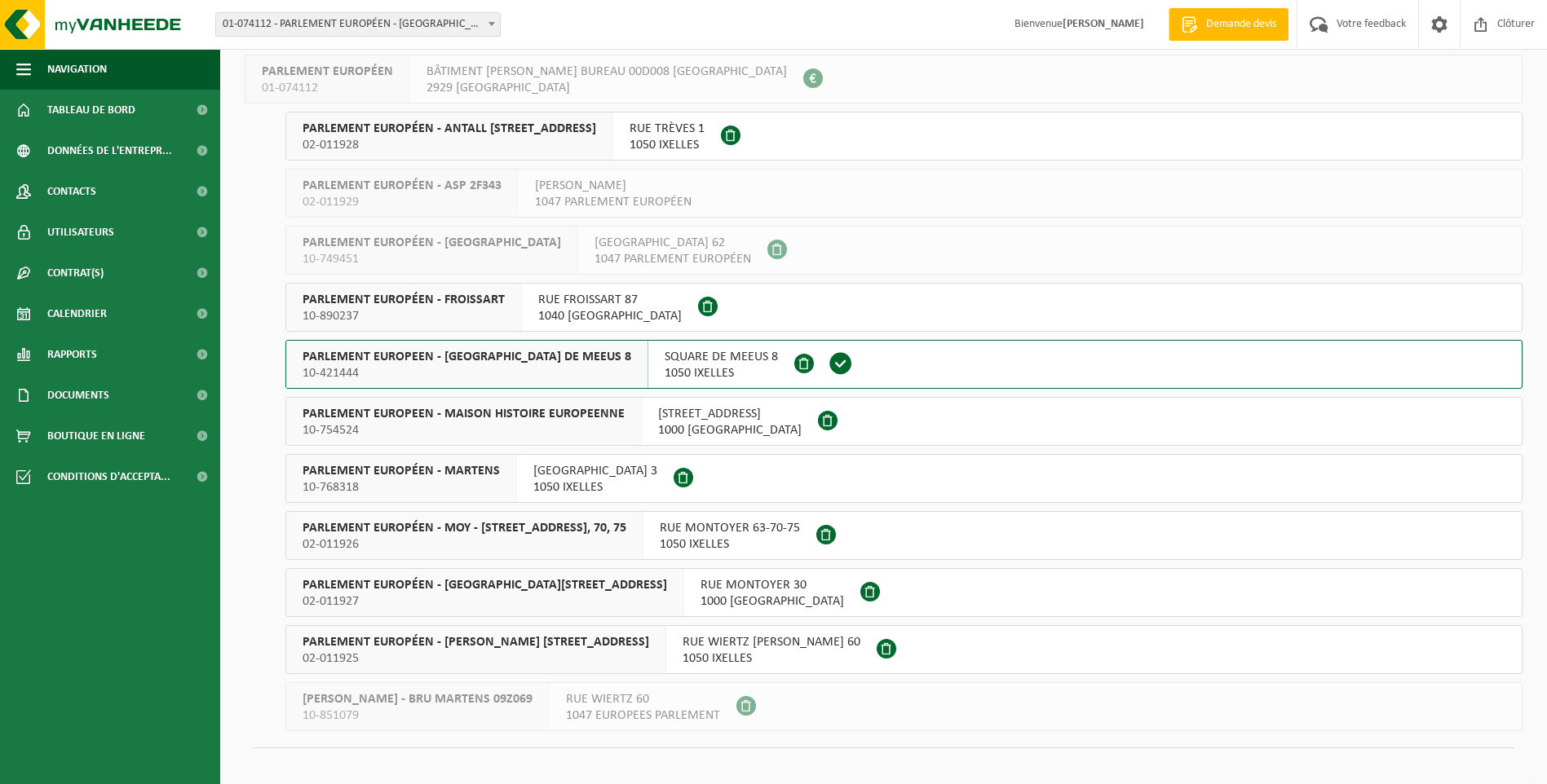
scroll to position [117, 0]
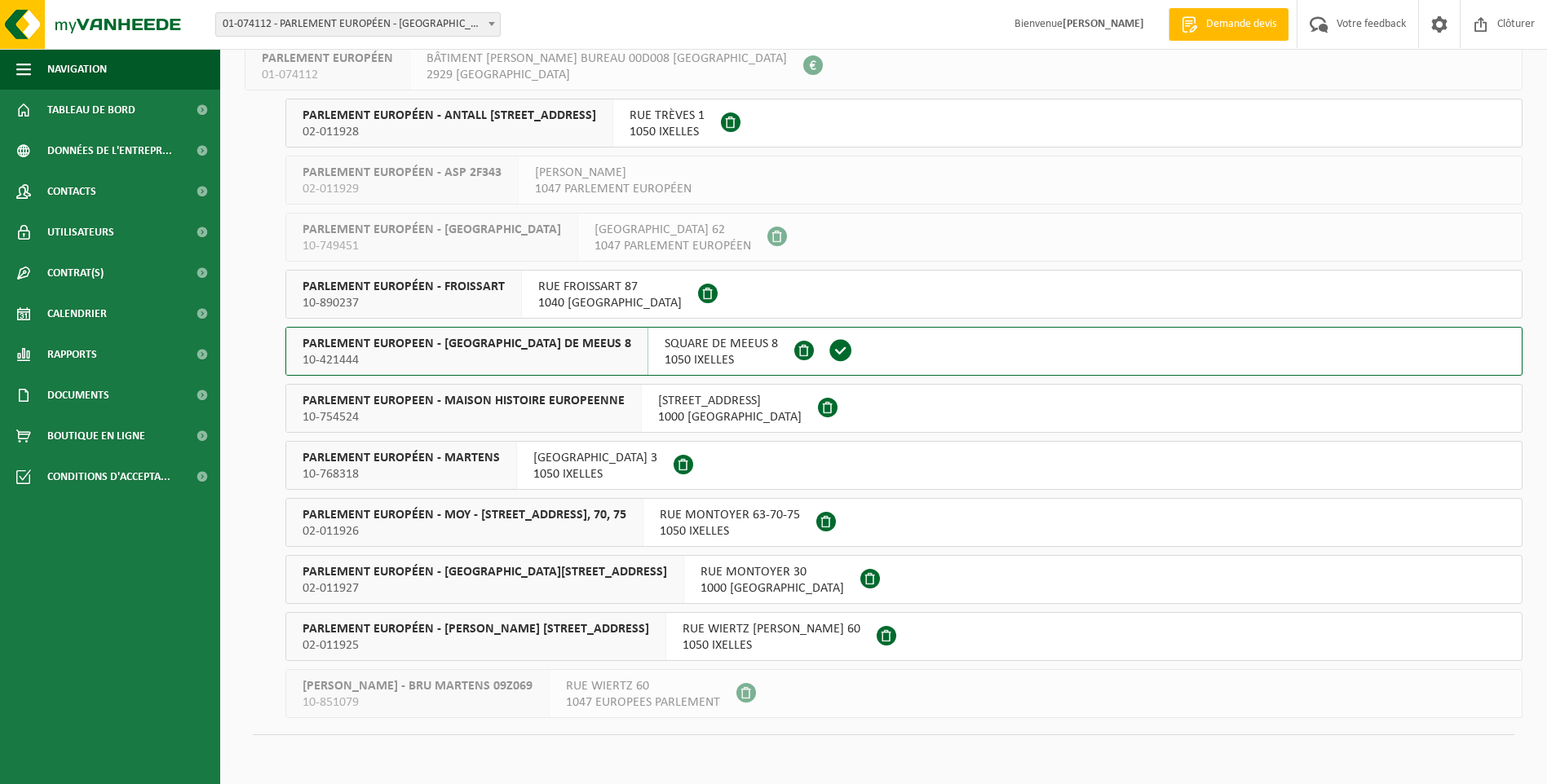
click at [484, 362] on span "10-421444" at bounding box center [466, 360] width 328 height 16
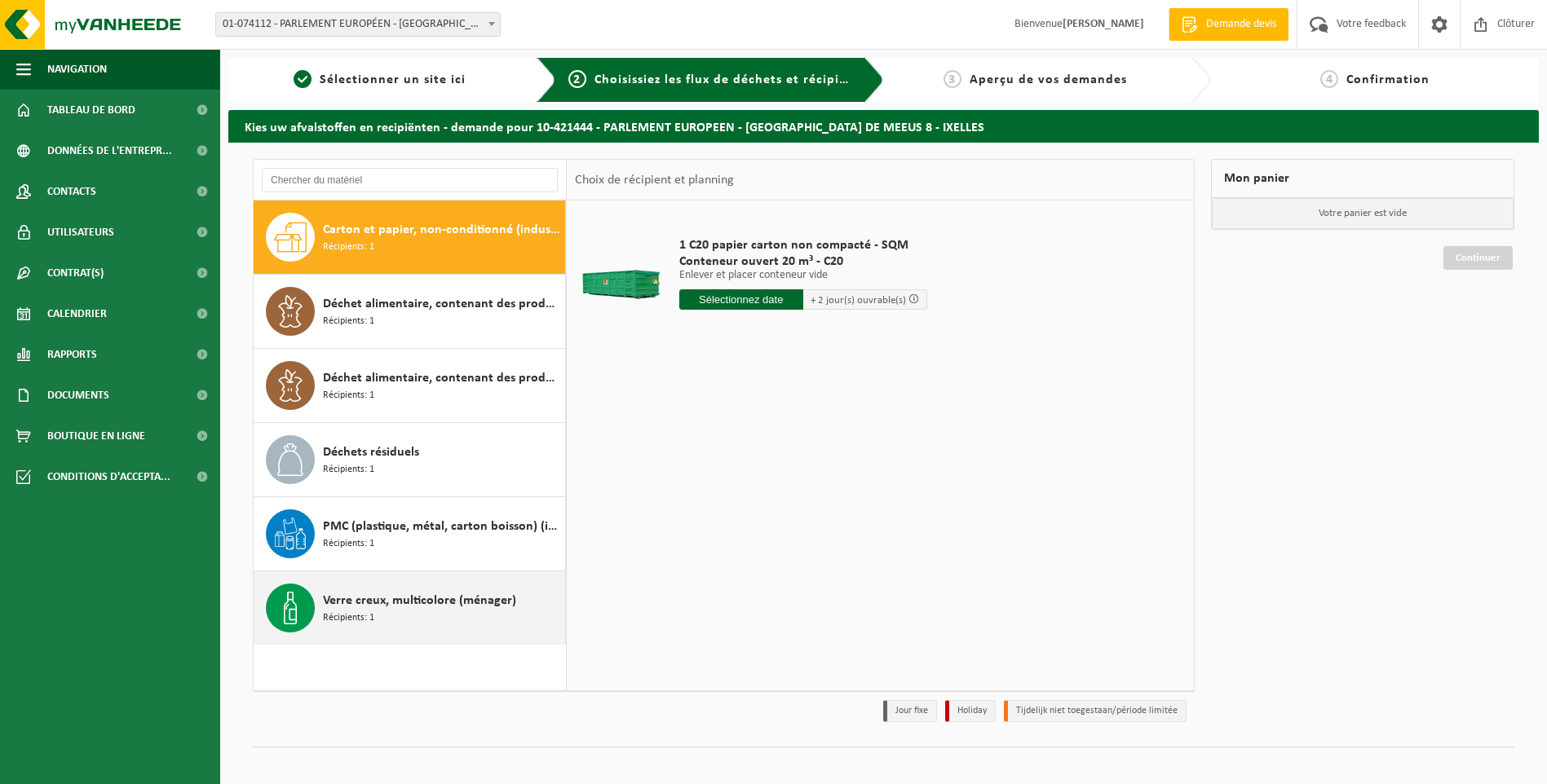
click at [325, 601] on span "Verre creux, multicolore (ménager)" at bounding box center [419, 601] width 193 height 20
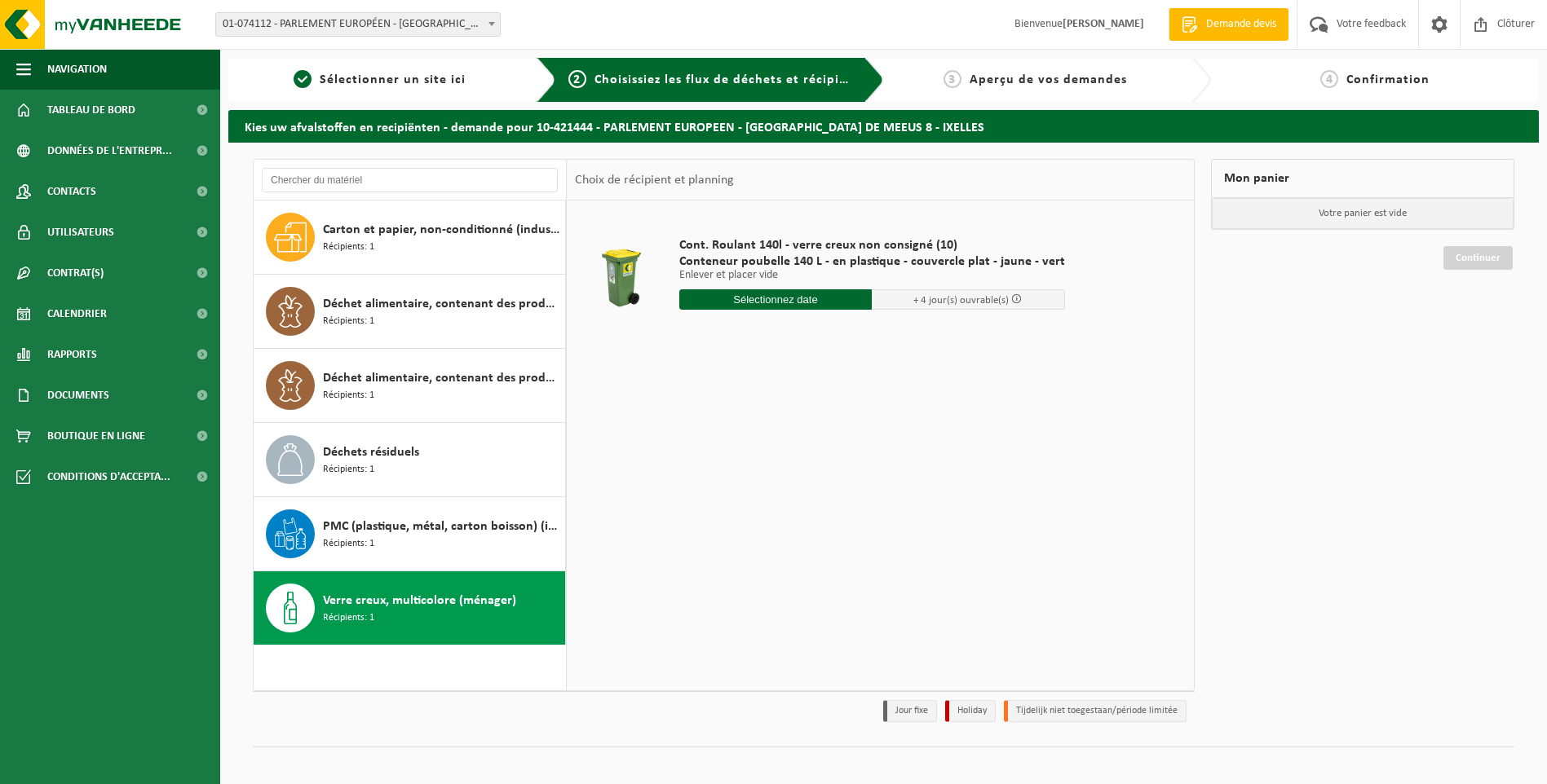
click at [773, 303] on input "text" at bounding box center [775, 299] width 193 height 20
click at [694, 469] on div "18" at bounding box center [694, 470] width 28 height 26
type input "à partir de 2025-08-18"
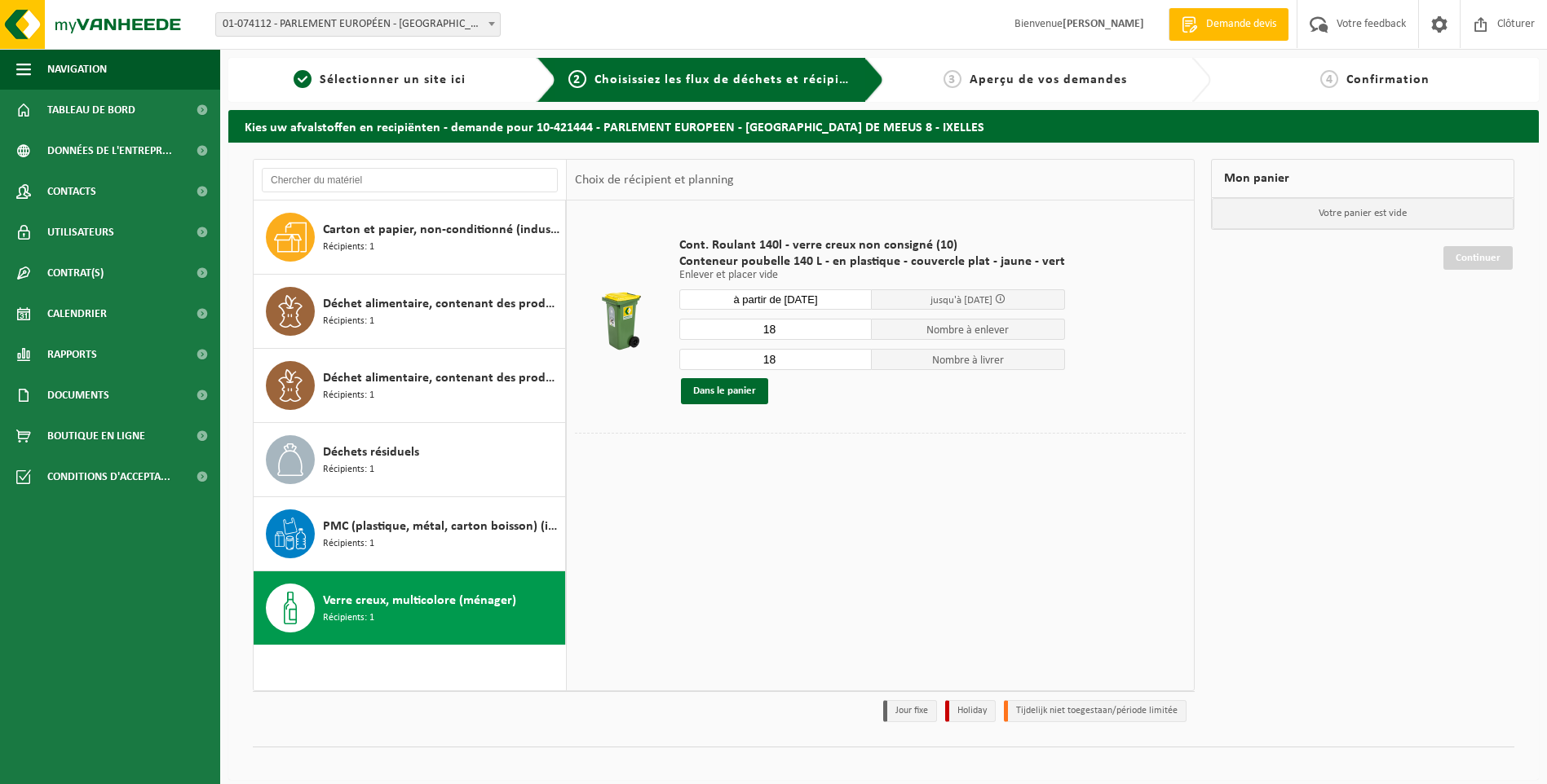
click at [774, 327] on input "18" at bounding box center [775, 329] width 193 height 21
type input "12"
click at [774, 361] on input "18" at bounding box center [775, 360] width 193 height 21
type input "12"
click at [774, 326] on input "12" at bounding box center [775, 329] width 193 height 21
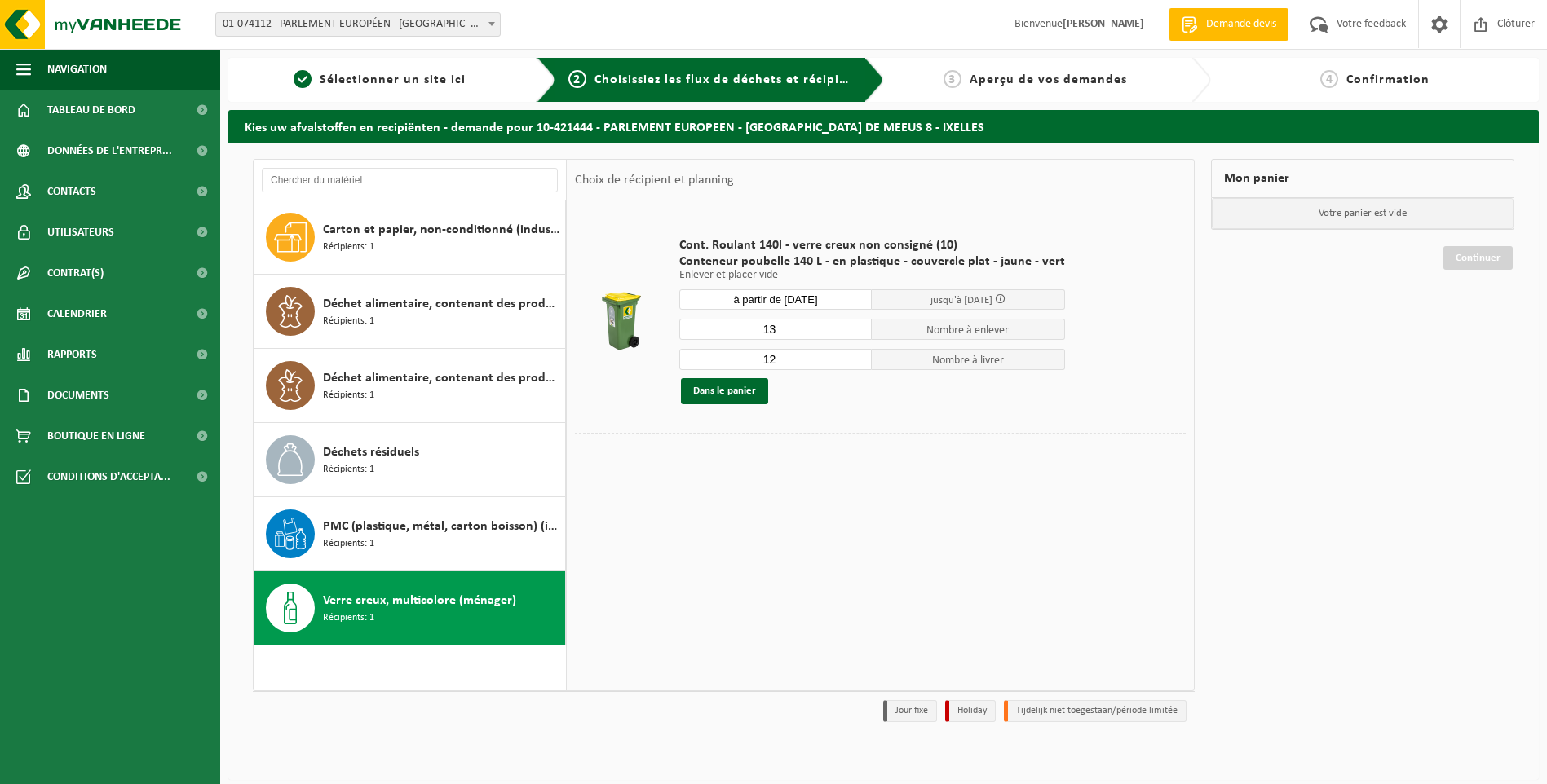
type input "13"
click at [772, 359] on input "12" at bounding box center [775, 360] width 193 height 21
type input "13"
click at [730, 386] on button "Dans le panier" at bounding box center [725, 391] width 87 height 26
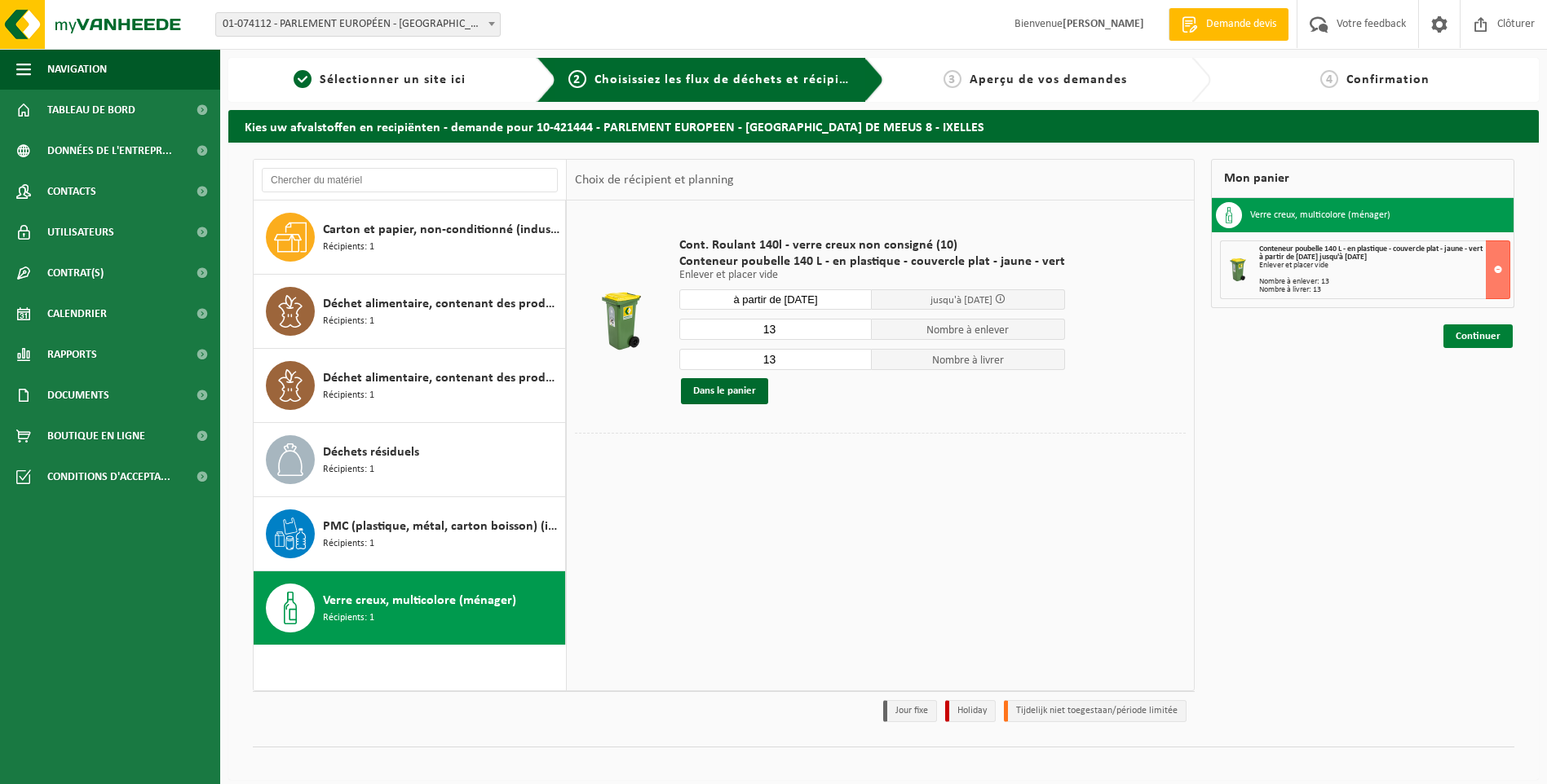
click at [1484, 336] on link "Continuer" at bounding box center [1478, 336] width 69 height 24
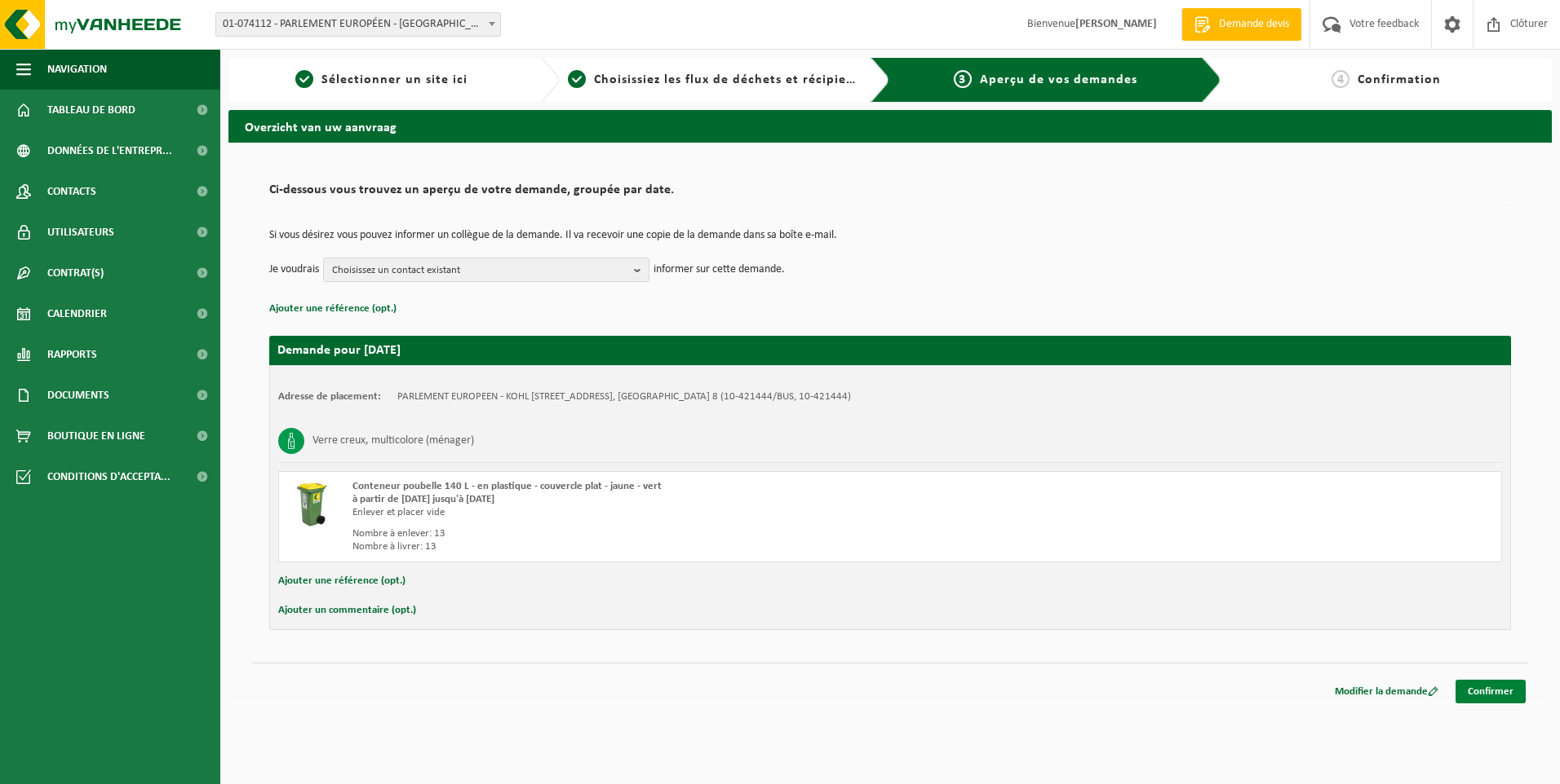
click at [1491, 689] on link "Confirmer" at bounding box center [1490, 691] width 70 height 24
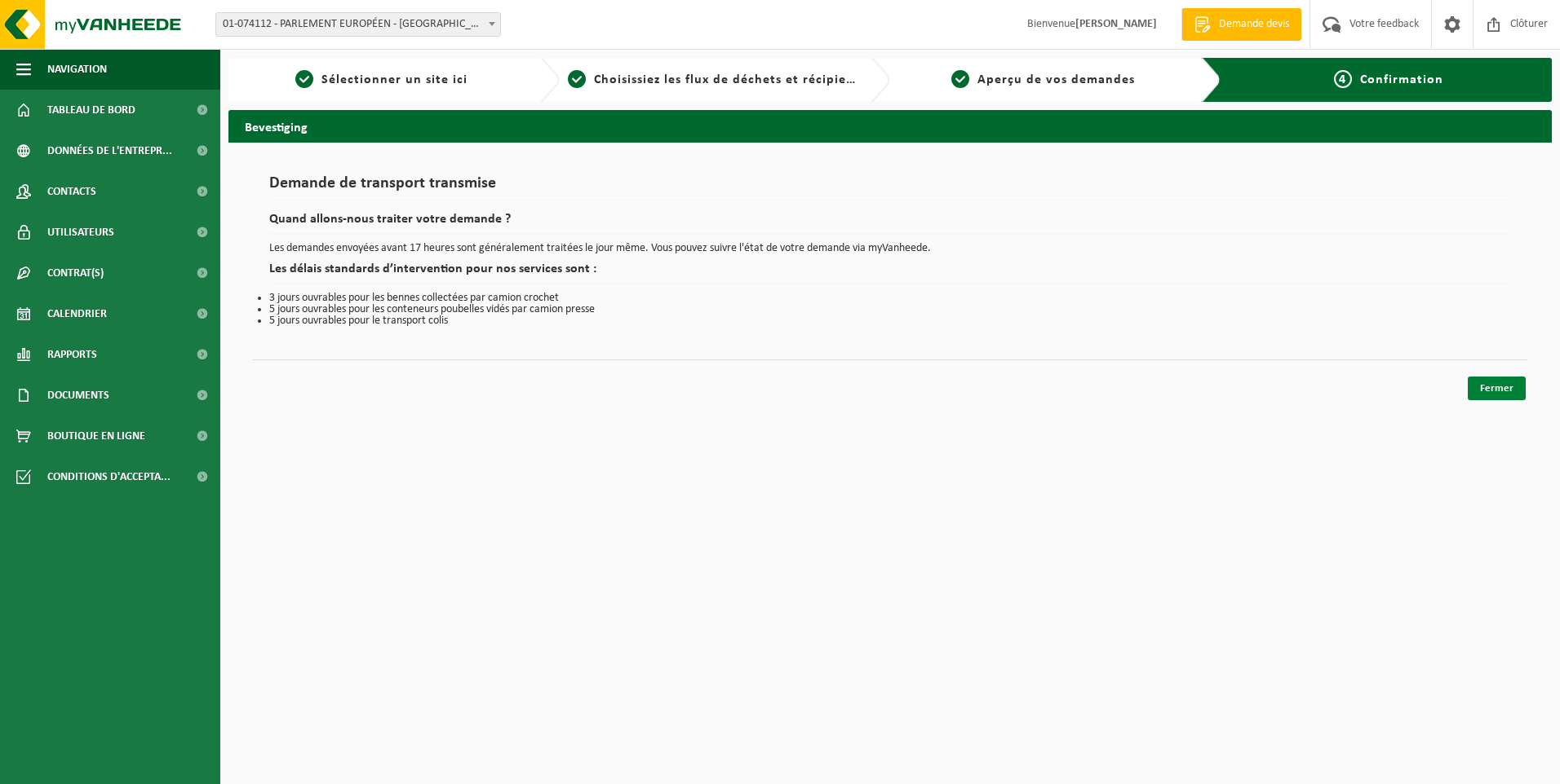
click at [1499, 397] on link "Fermer" at bounding box center [1496, 388] width 58 height 24
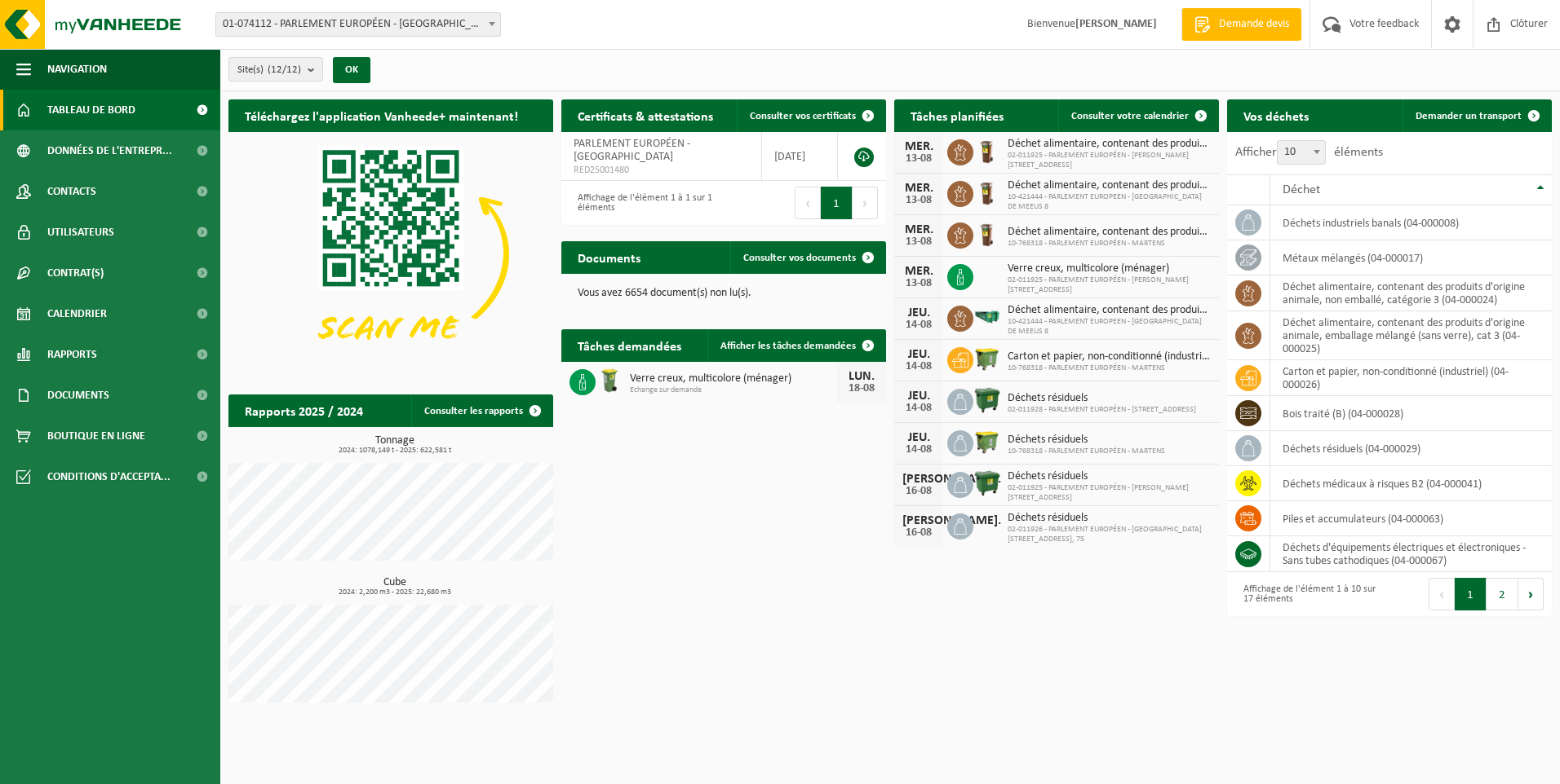
click at [1015, 283] on span "02-011925 - PARLEMENT EUROPÉEN - SPINELLI RUE WIERTZ 60" at bounding box center [1109, 286] width 203 height 20
click at [79, 400] on span "Documents" at bounding box center [78, 395] width 62 height 41
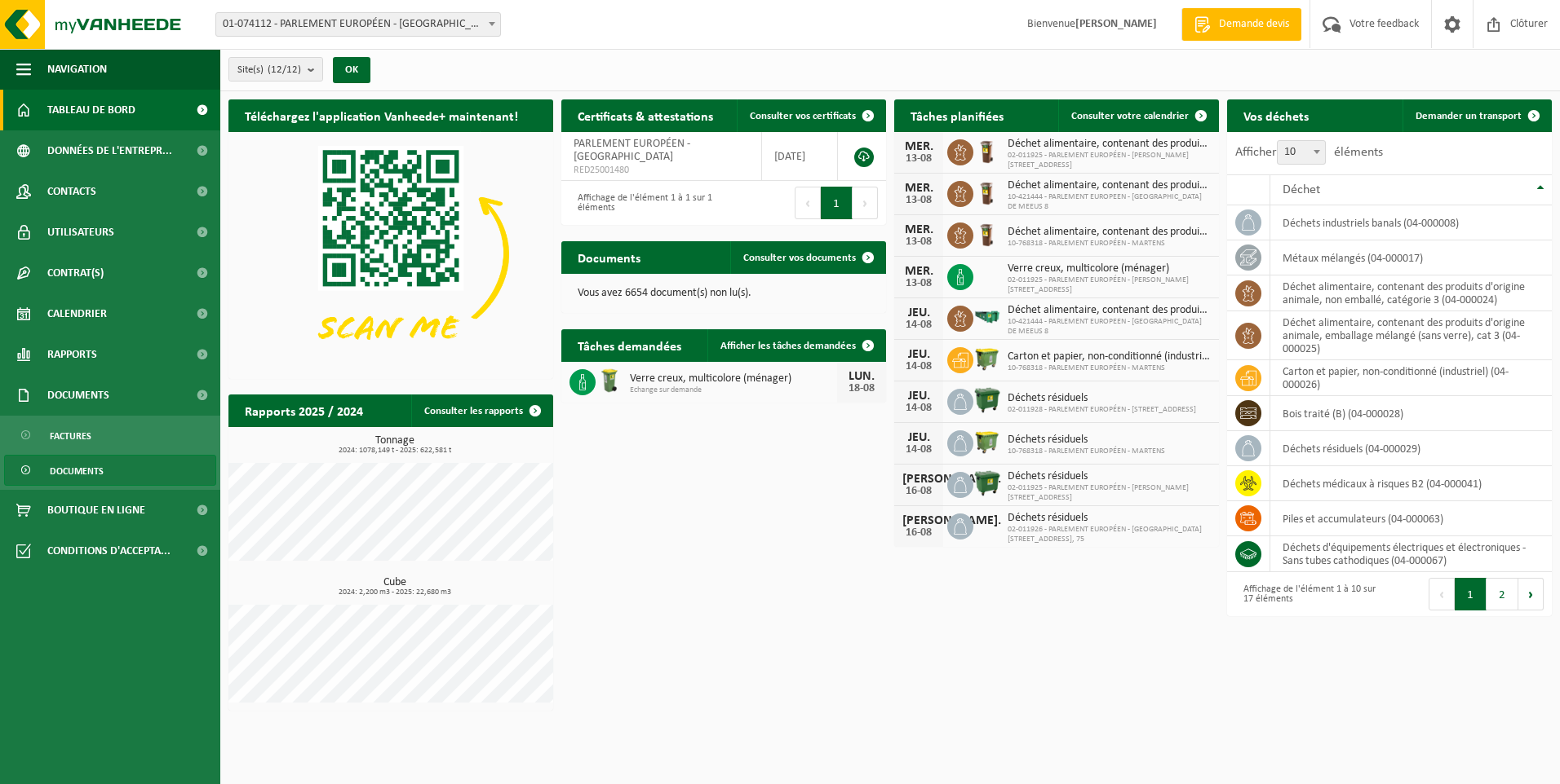
click at [69, 473] on span "Documents" at bounding box center [77, 471] width 53 height 31
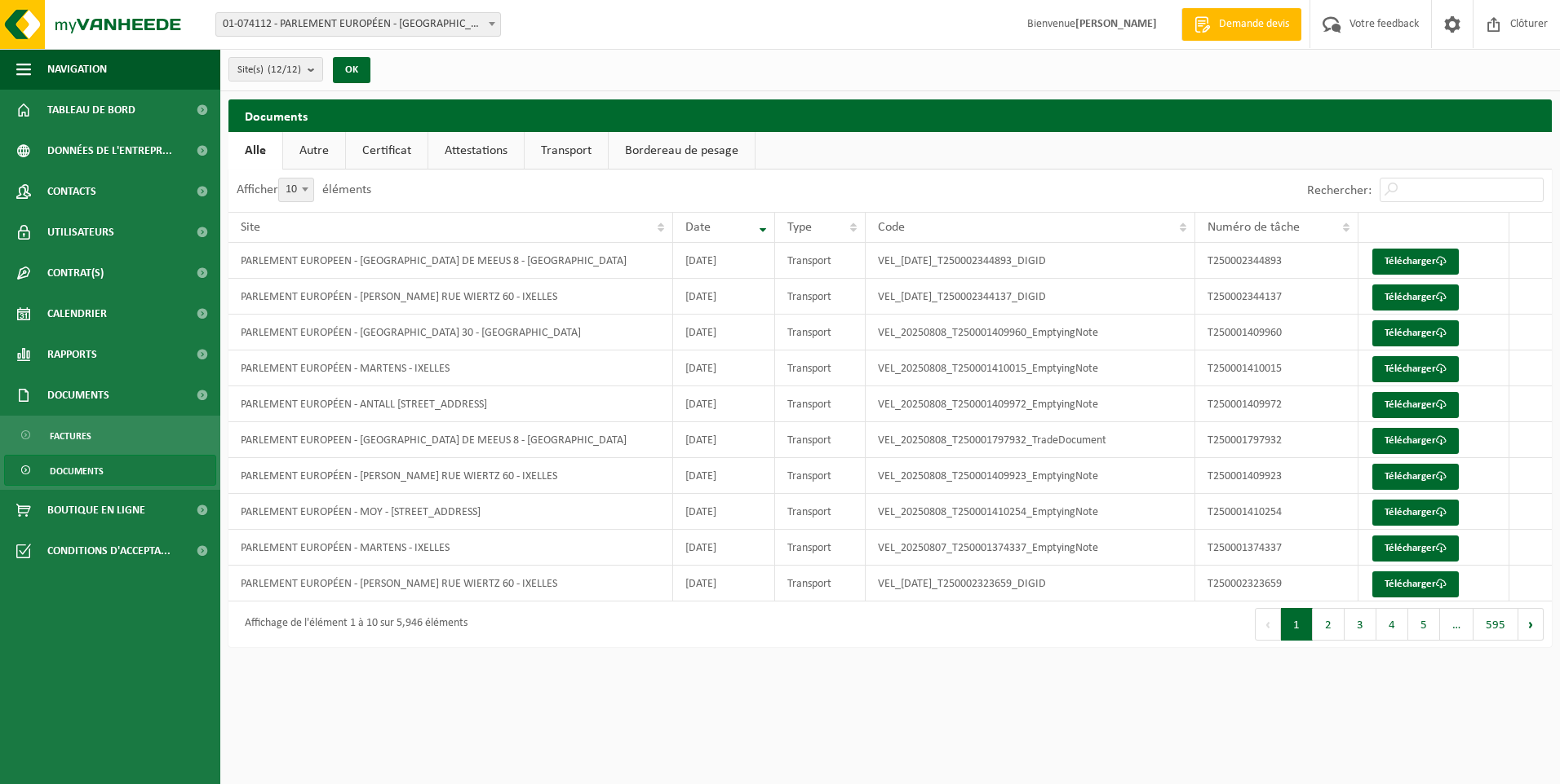
click at [388, 154] on link "Certificat" at bounding box center [386, 150] width 82 height 37
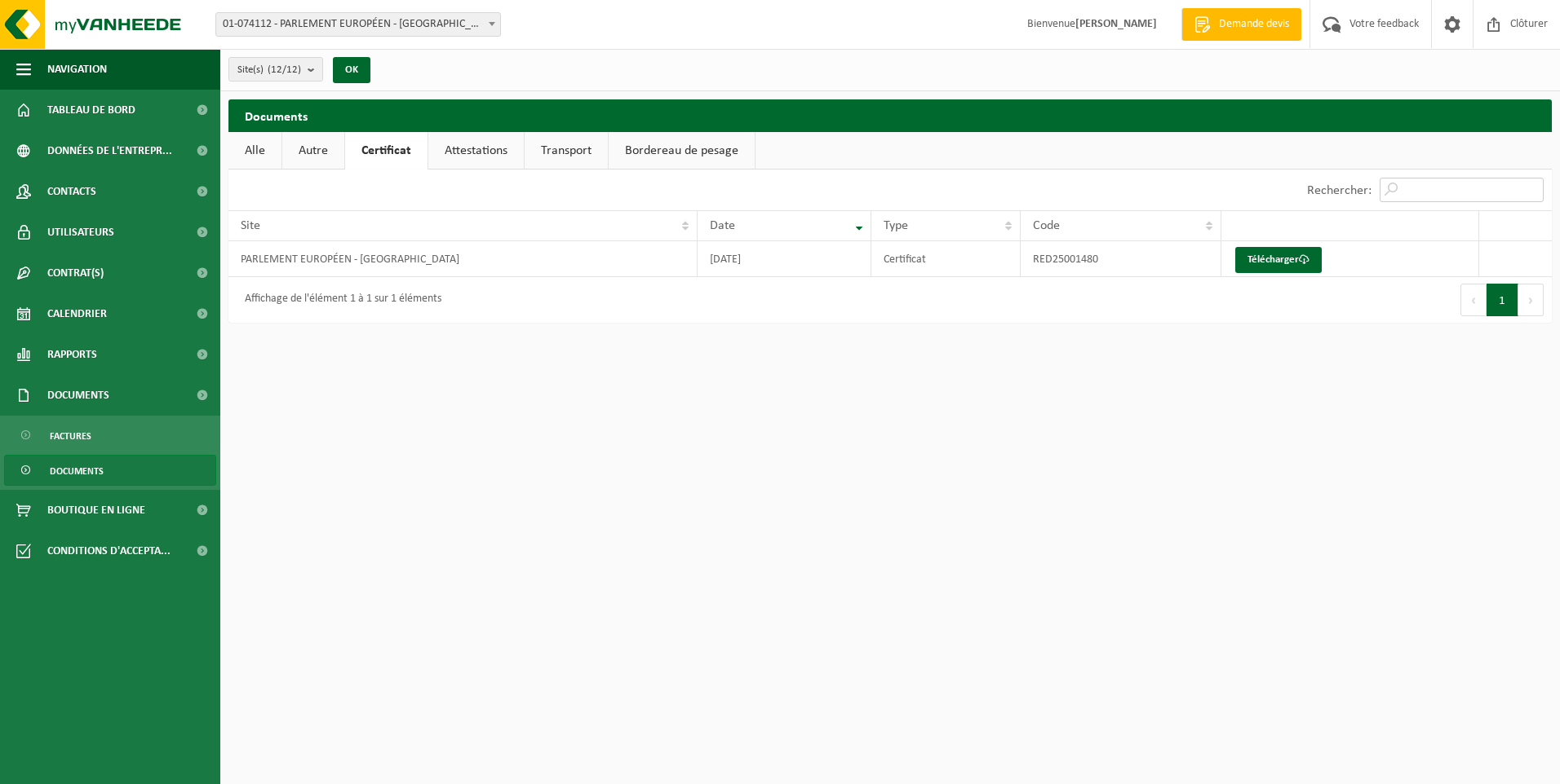
click at [1398, 185] on input "Rechercher:" at bounding box center [1461, 190] width 164 height 24
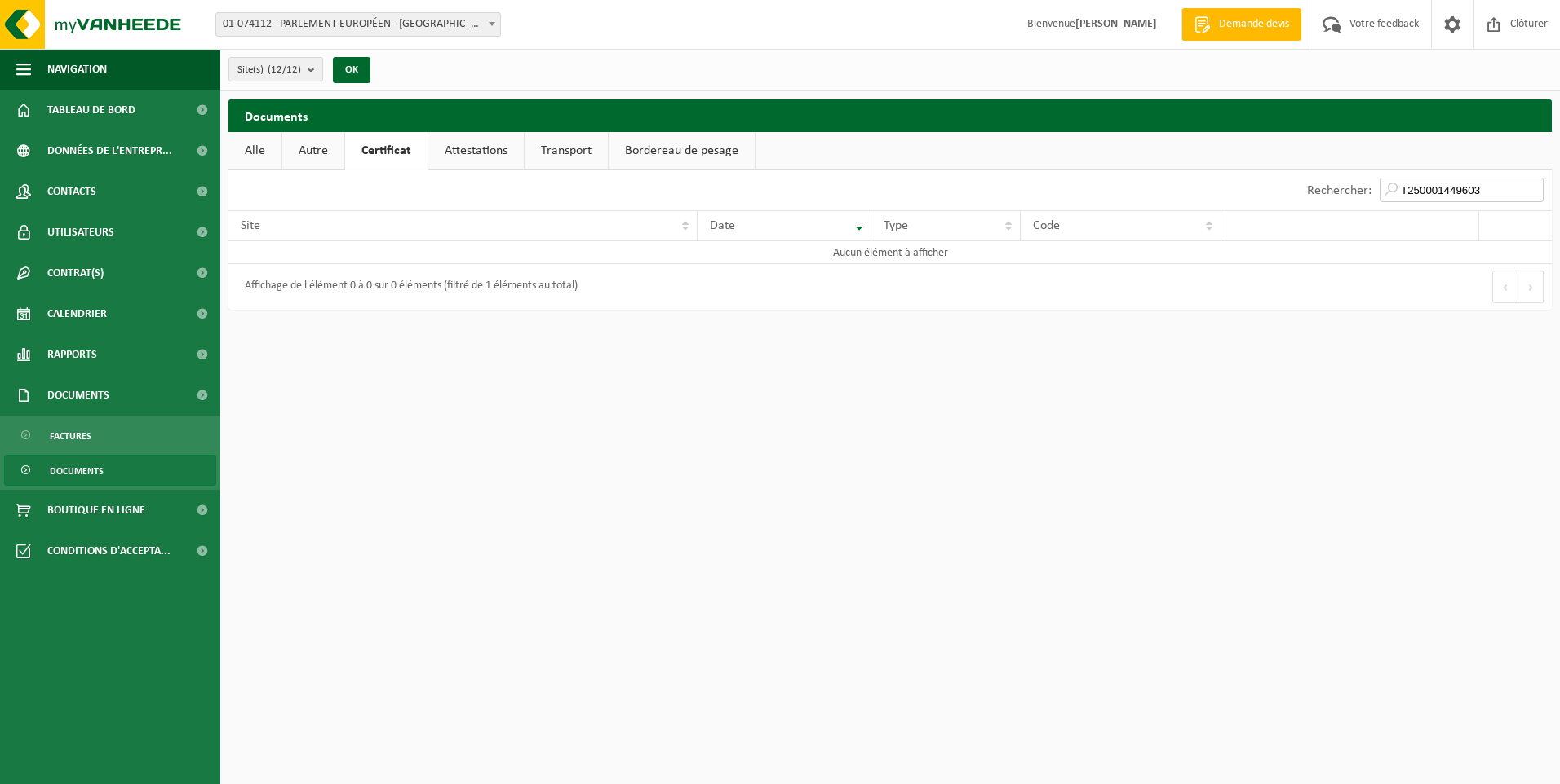
type input "T250001449603"
